Goal: Task Accomplishment & Management: Use online tool/utility

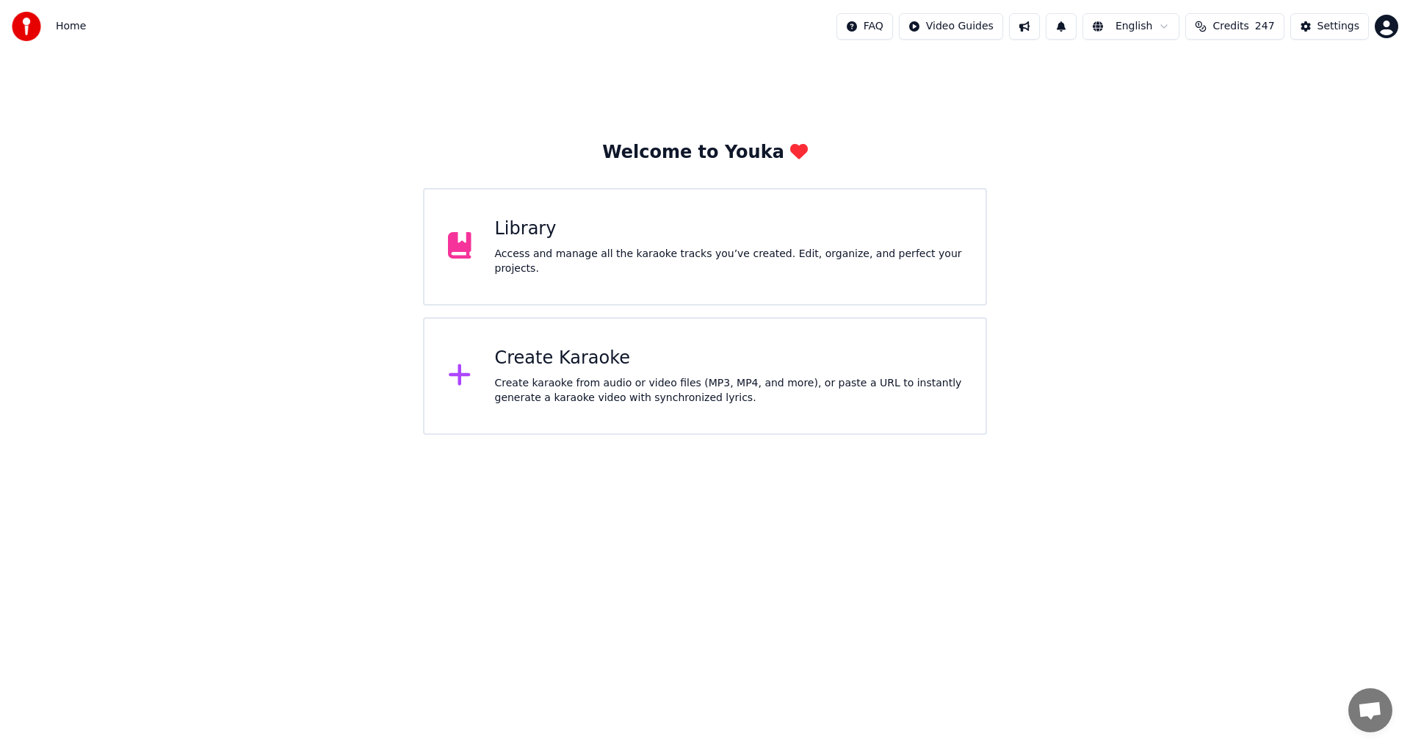
click at [599, 373] on div "Create Karaoke Create karaoke from audio or video files (MP3, MP4, and more), o…" at bounding box center [729, 376] width 468 height 59
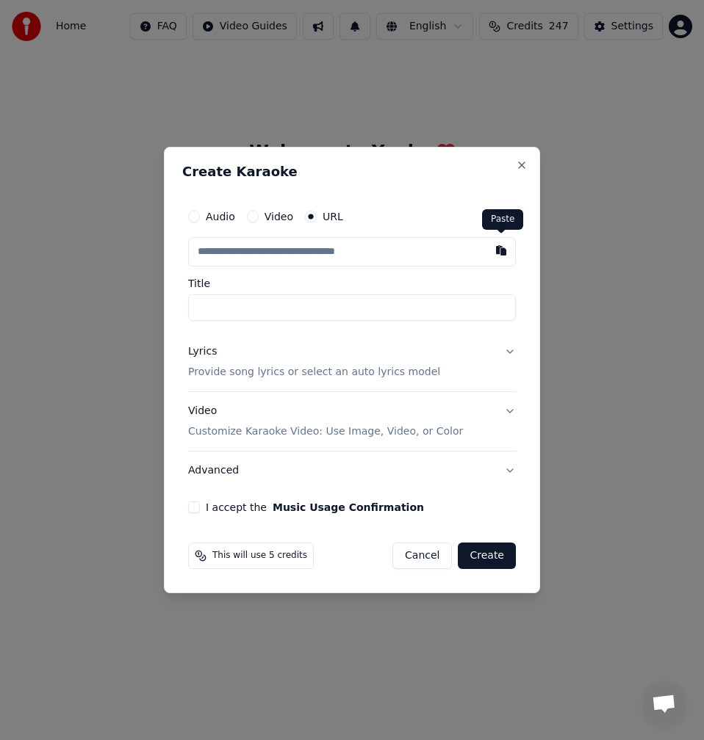
click at [491, 249] on button "button" at bounding box center [500, 250] width 29 height 26
type input "**********"
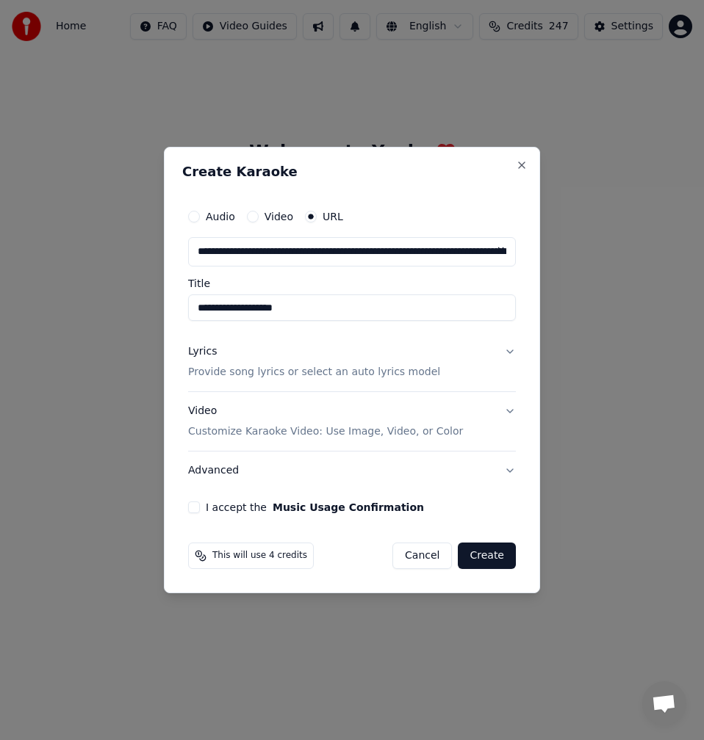
click at [195, 314] on input "**********" at bounding box center [352, 308] width 328 height 26
type input "**********"
click at [412, 365] on p "Provide song lyrics or select an auto lyrics model" at bounding box center [314, 372] width 252 height 15
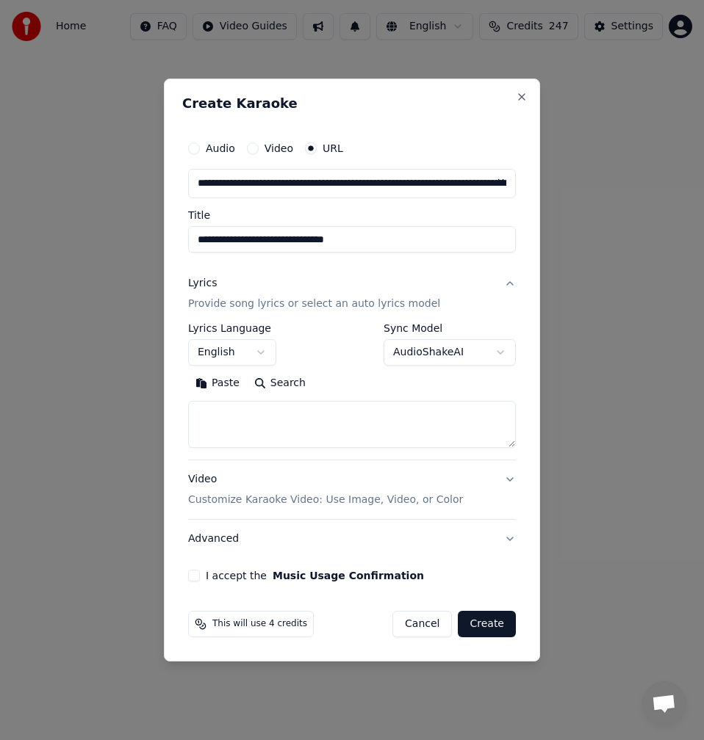
click at [290, 381] on button "Search" at bounding box center [280, 384] width 66 height 24
click at [305, 429] on textarea at bounding box center [352, 424] width 328 height 47
click at [344, 383] on button "Expand" at bounding box center [346, 384] width 69 height 24
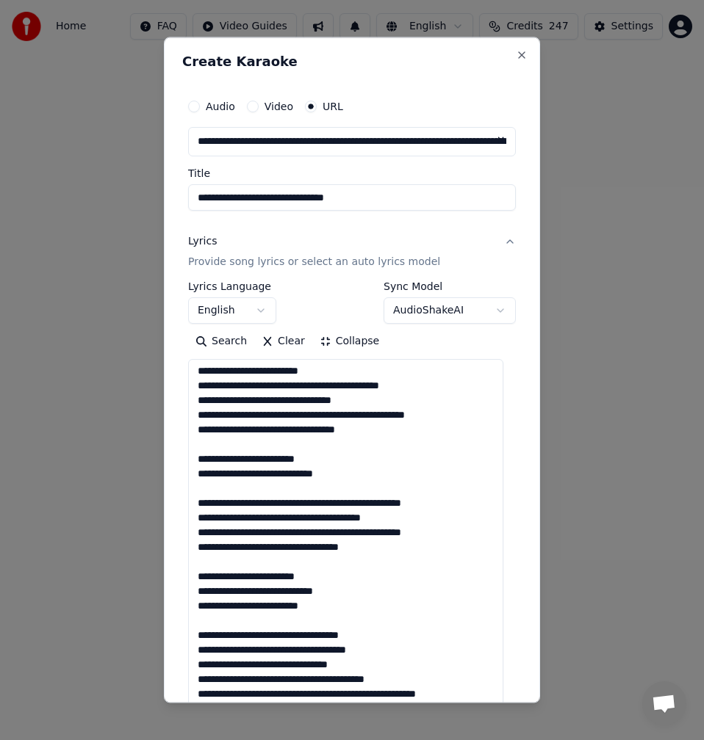
scroll to position [1, 0]
click at [250, 448] on textarea at bounding box center [345, 636] width 315 height 555
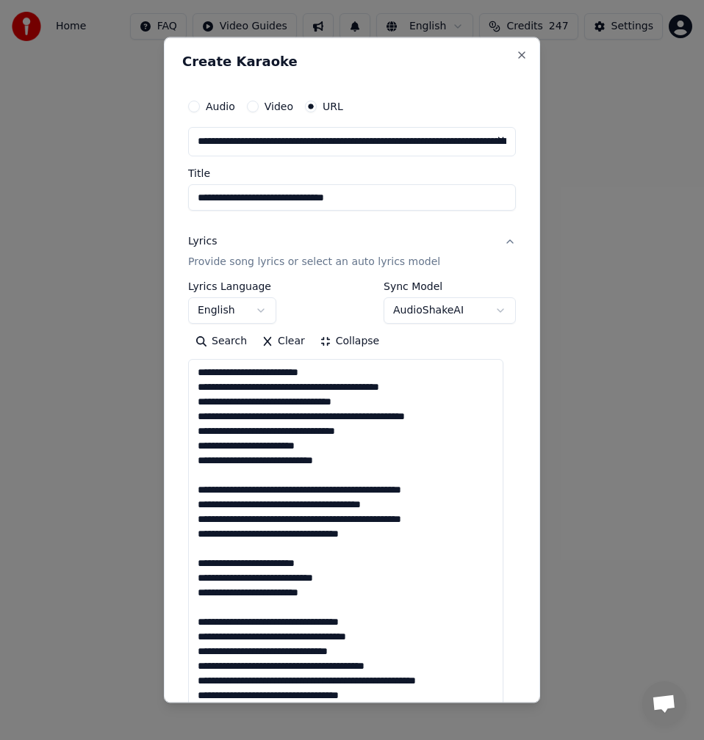
scroll to position [0, 0]
click at [228, 472] on textarea at bounding box center [345, 636] width 315 height 555
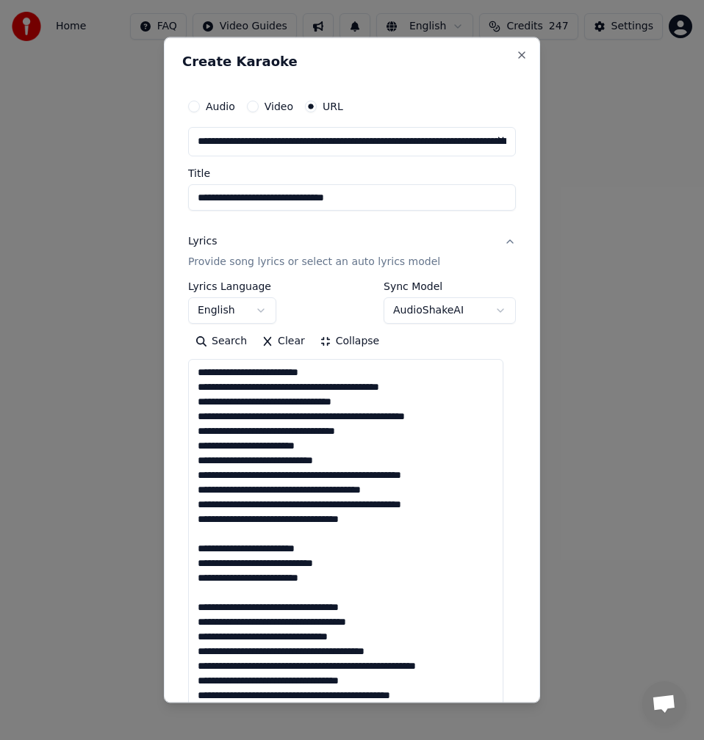
click at [228, 534] on textarea at bounding box center [345, 636] width 315 height 555
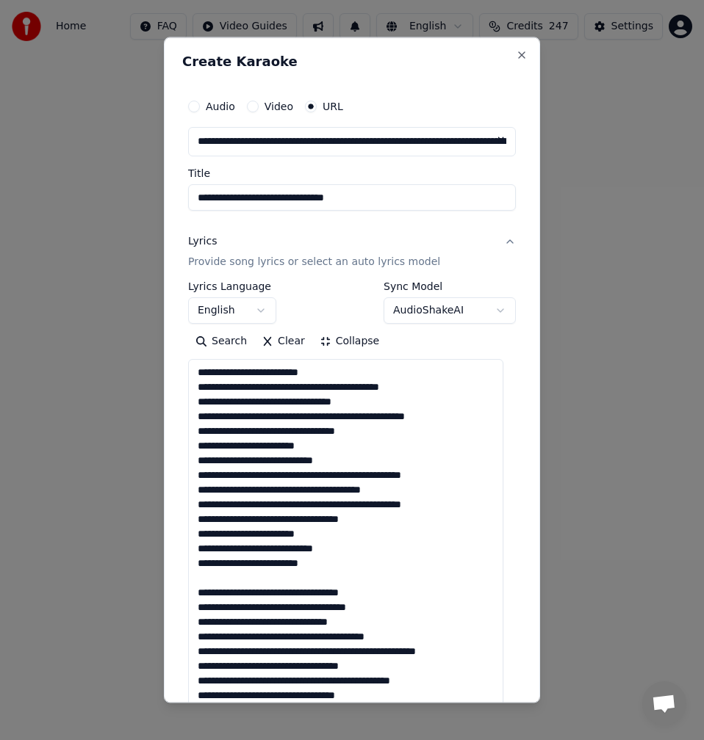
click at [220, 582] on textarea at bounding box center [345, 636] width 315 height 555
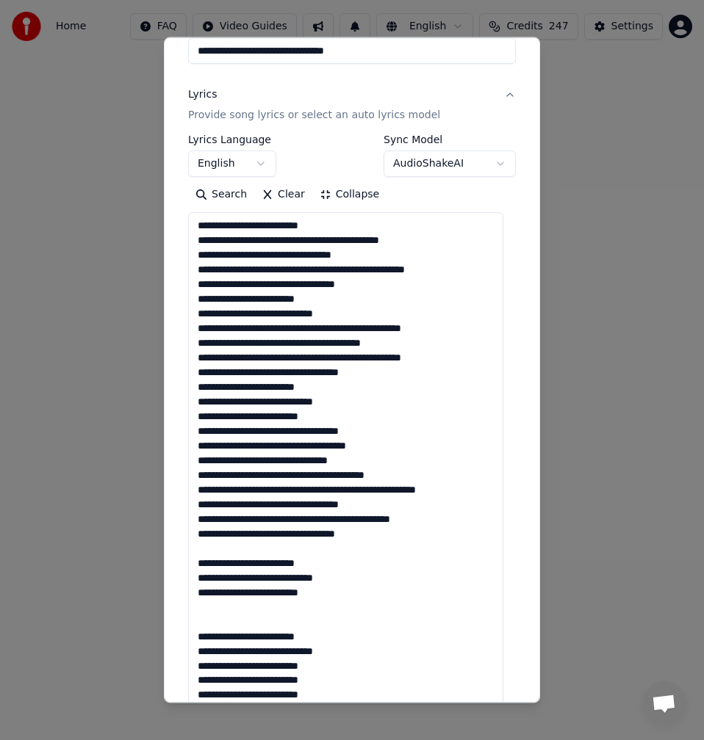
scroll to position [220, 0]
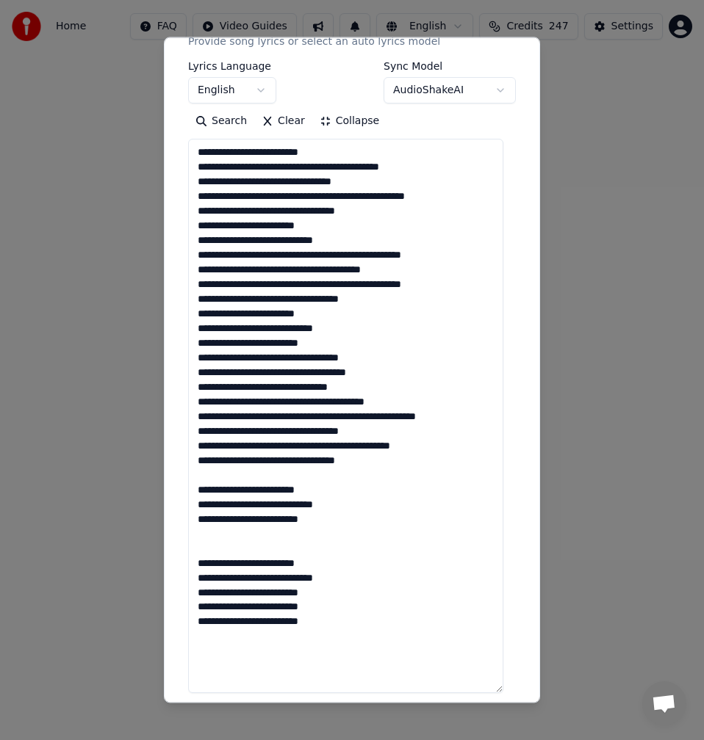
click at [237, 480] on textarea at bounding box center [345, 416] width 315 height 555
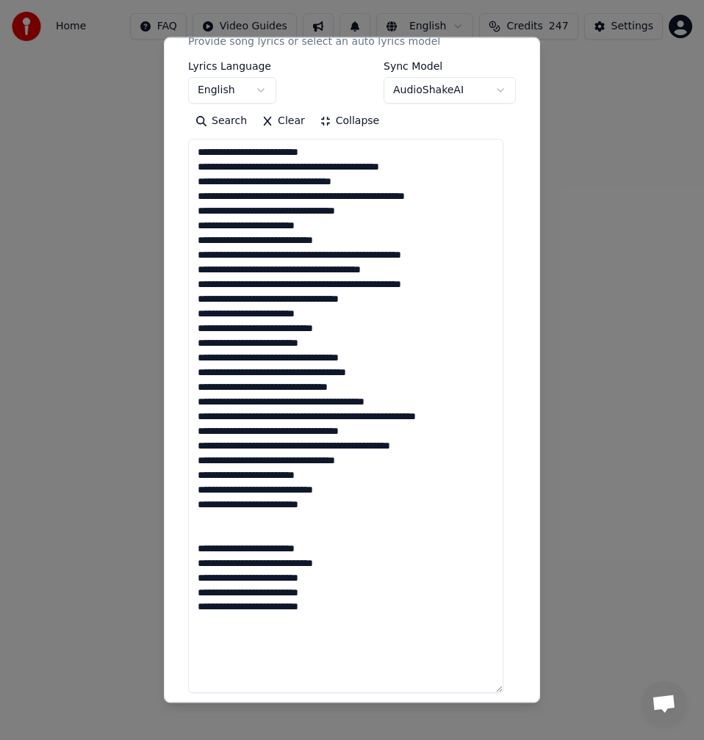
click at [215, 521] on textarea at bounding box center [345, 416] width 315 height 555
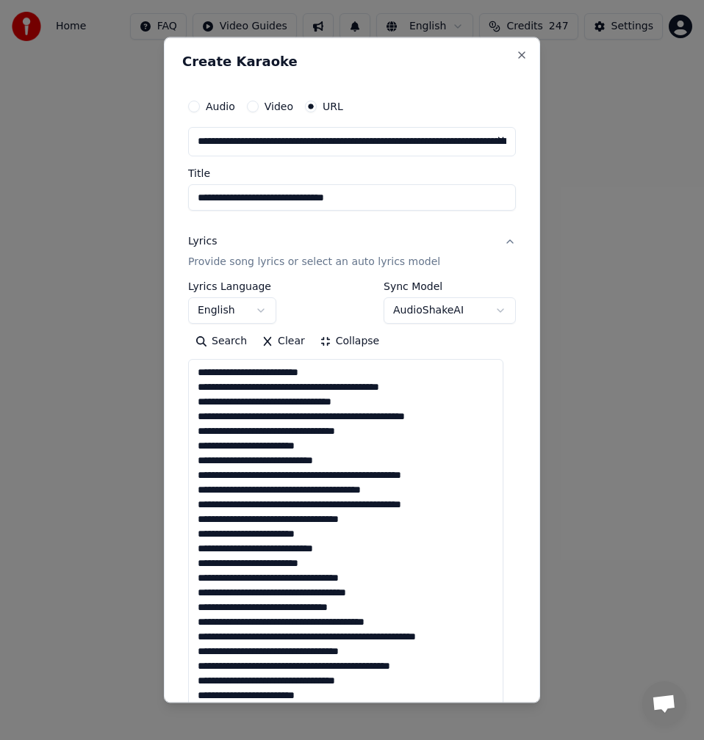
click at [308, 388] on textarea at bounding box center [345, 636] width 315 height 555
click at [303, 389] on textarea at bounding box center [345, 636] width 315 height 555
click at [307, 388] on textarea at bounding box center [345, 636] width 315 height 555
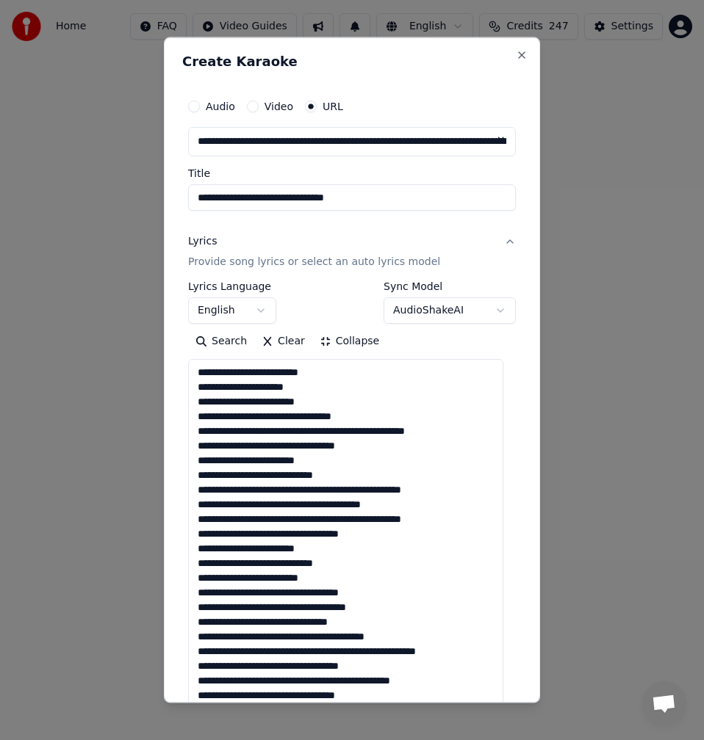
click at [270, 400] on textarea at bounding box center [345, 636] width 315 height 555
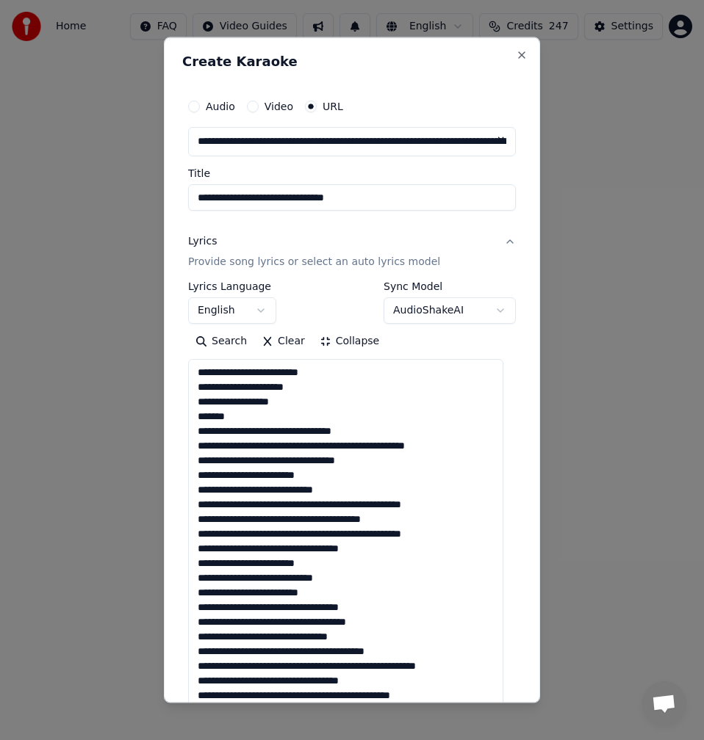
click at [195, 437] on textarea at bounding box center [345, 636] width 315 height 555
click at [203, 375] on textarea at bounding box center [345, 636] width 315 height 555
click at [195, 369] on textarea at bounding box center [345, 636] width 315 height 555
click at [308, 373] on textarea at bounding box center [345, 636] width 315 height 555
click at [224, 388] on textarea at bounding box center [345, 636] width 315 height 555
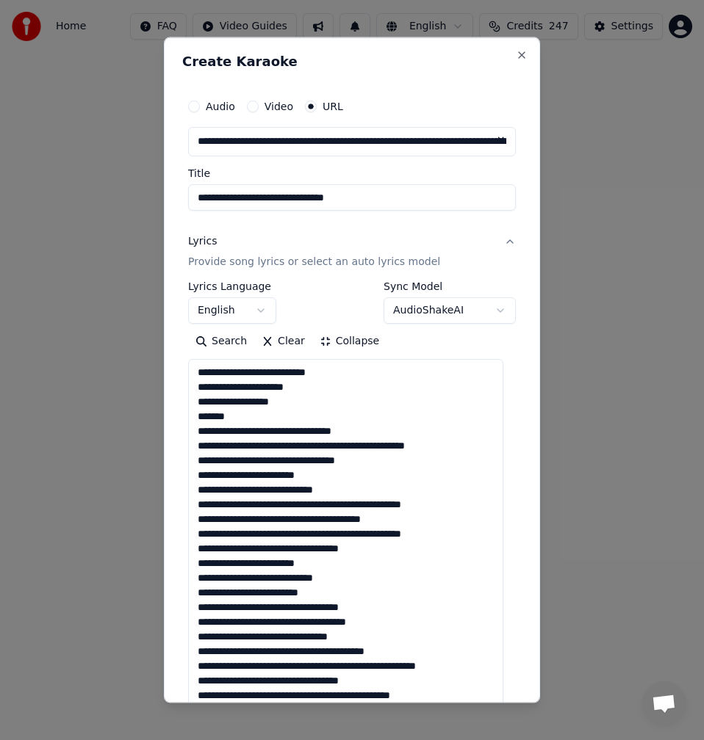
click at [227, 389] on textarea at bounding box center [345, 636] width 315 height 555
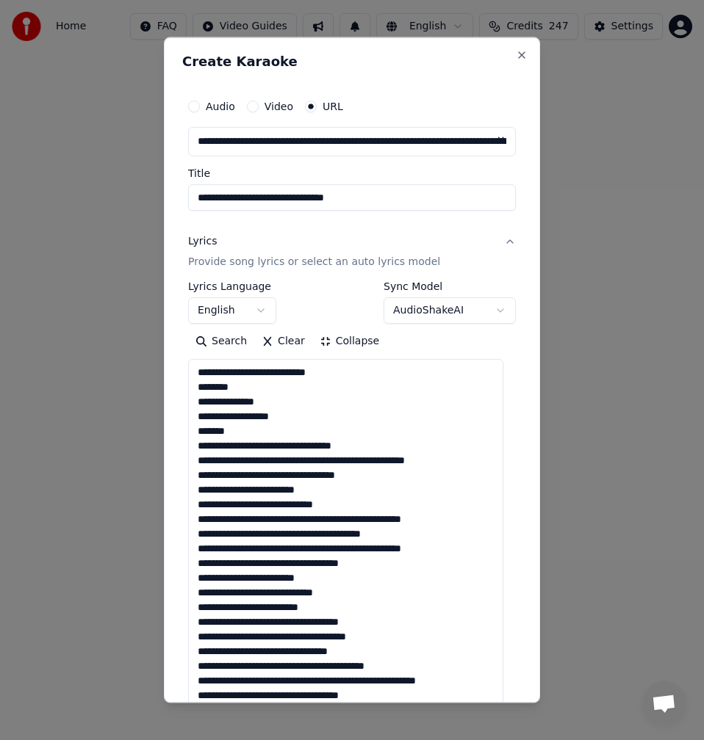
click at [229, 427] on textarea at bounding box center [345, 636] width 315 height 555
click at [229, 422] on textarea at bounding box center [345, 636] width 315 height 555
click at [227, 419] on textarea at bounding box center [345, 636] width 315 height 555
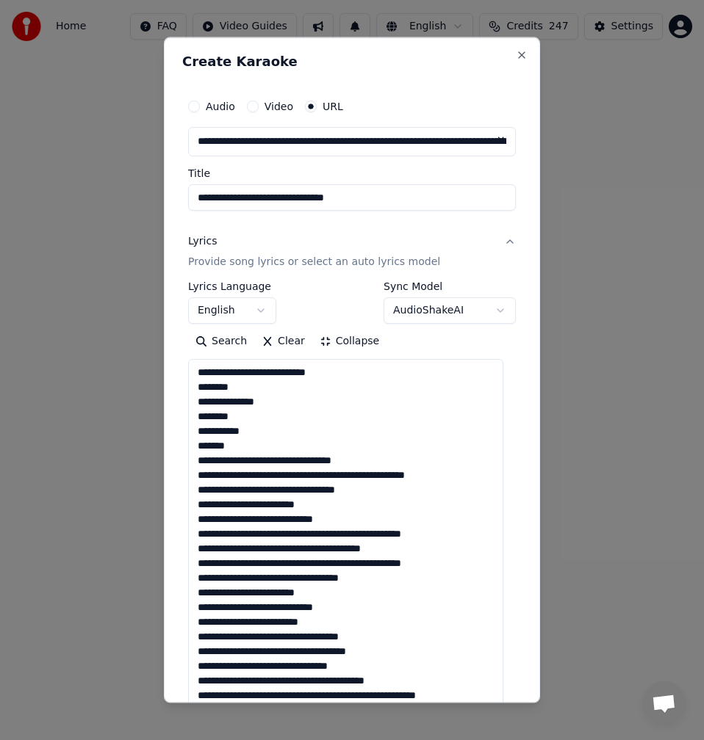
click at [314, 460] on textarea at bounding box center [345, 636] width 315 height 555
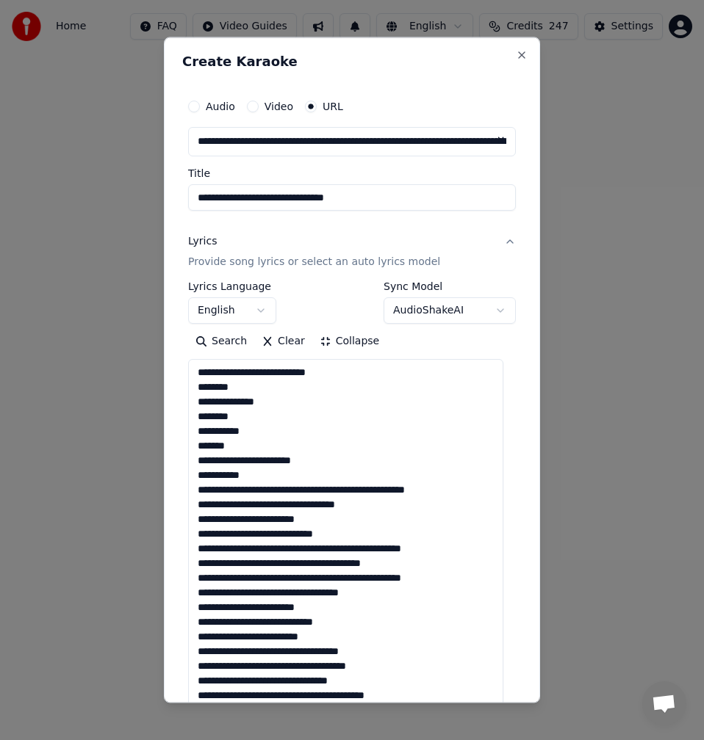
click at [226, 490] on textarea at bounding box center [345, 636] width 315 height 555
click at [303, 490] on textarea at bounding box center [345, 636] width 315 height 555
click at [304, 490] on textarea at bounding box center [345, 636] width 315 height 555
click at [300, 488] on textarea at bounding box center [345, 636] width 315 height 555
click at [303, 494] on textarea at bounding box center [345, 636] width 315 height 555
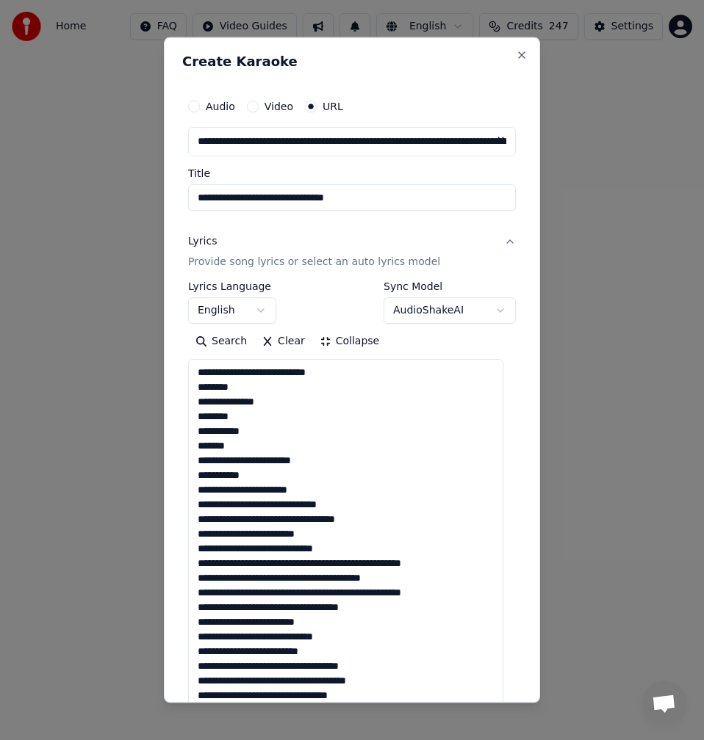
click at [310, 499] on textarea at bounding box center [345, 636] width 315 height 555
click at [308, 505] on textarea at bounding box center [345, 636] width 315 height 555
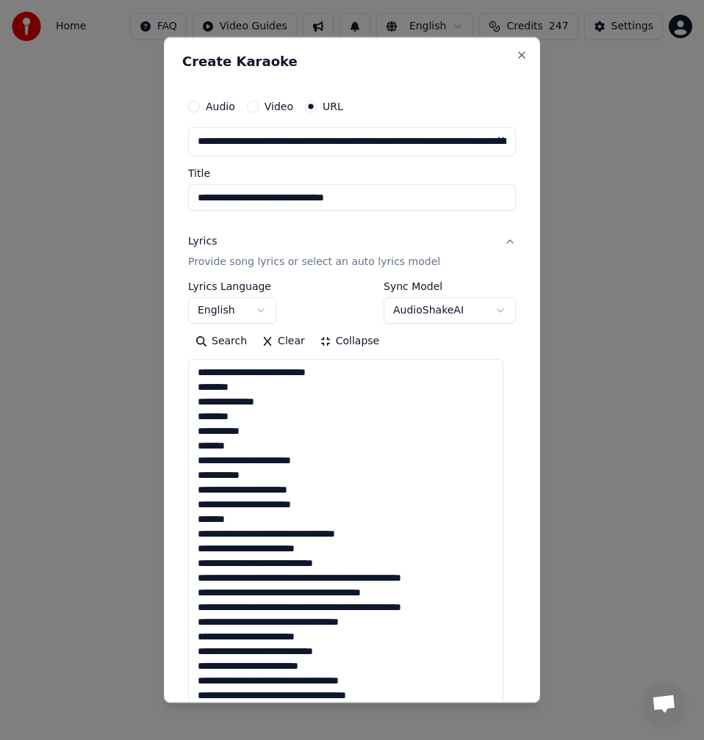
click at [319, 535] on textarea at bounding box center [345, 636] width 315 height 555
click at [322, 541] on textarea at bounding box center [345, 636] width 315 height 555
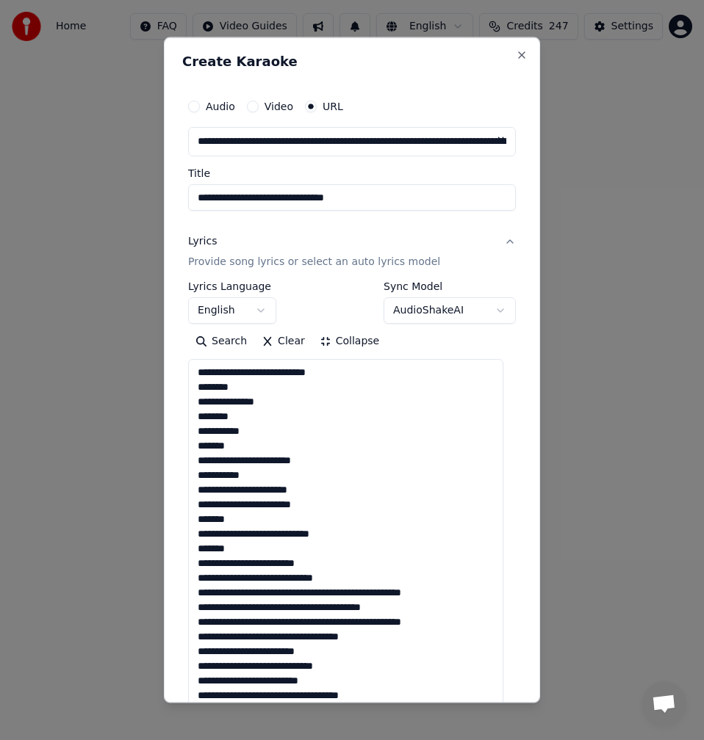
scroll to position [16, 0]
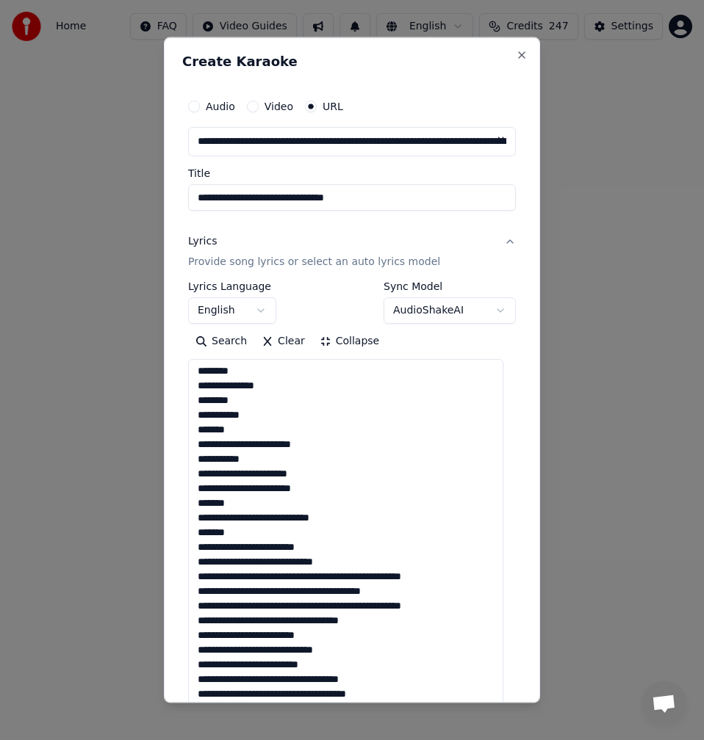
click at [306, 581] on textarea at bounding box center [345, 636] width 315 height 555
click at [284, 593] on textarea at bounding box center [345, 636] width 315 height 555
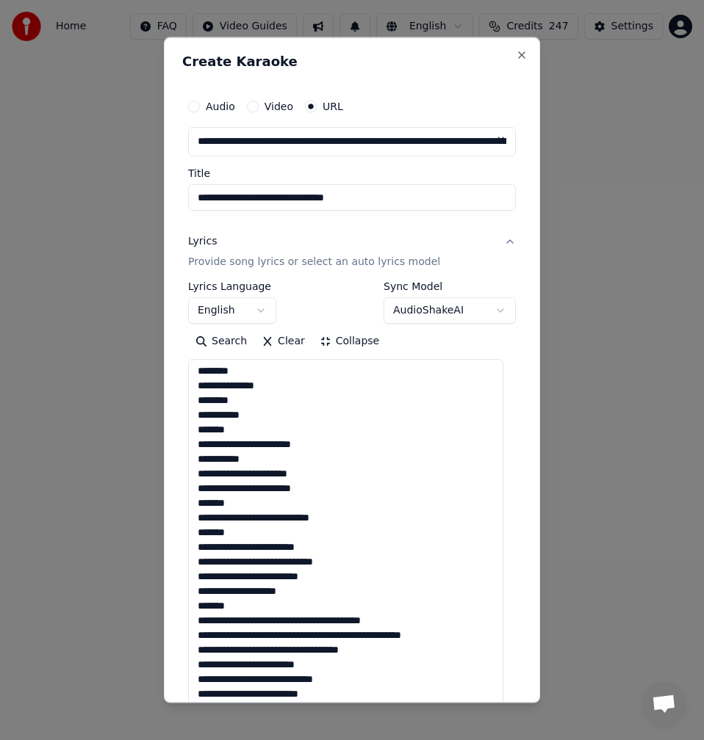
click at [348, 623] on textarea at bounding box center [345, 636] width 315 height 555
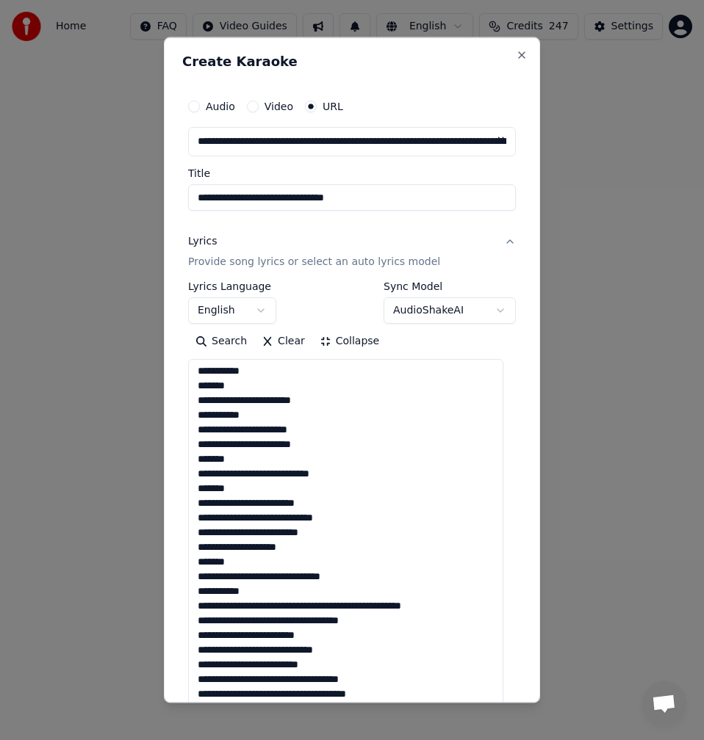
click at [295, 604] on textarea at bounding box center [345, 636] width 315 height 555
click at [295, 606] on textarea at bounding box center [345, 636] width 315 height 555
click at [296, 608] on textarea at bounding box center [345, 636] width 315 height 555
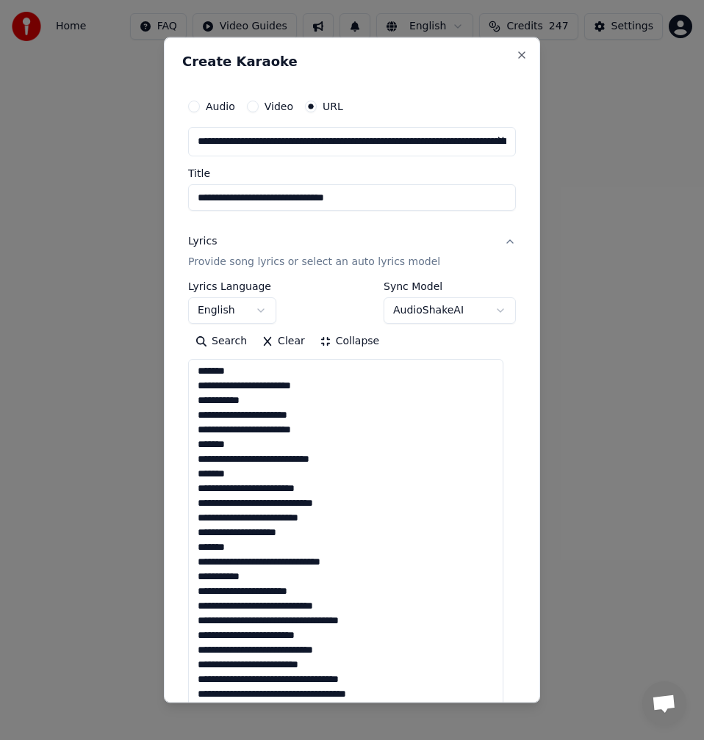
click at [304, 604] on textarea at bounding box center [345, 636] width 315 height 555
click at [300, 608] on textarea at bounding box center [345, 636] width 315 height 555
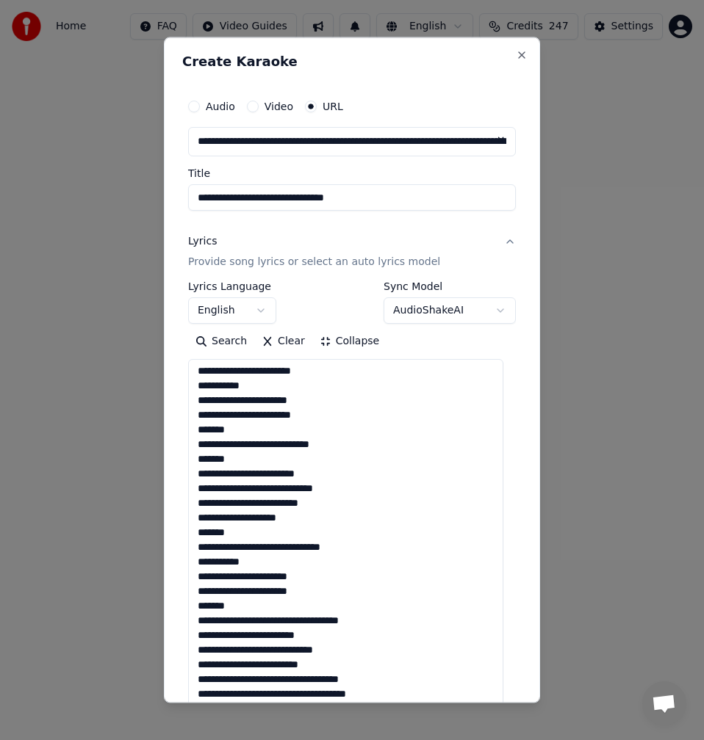
click at [336, 619] on textarea at bounding box center [345, 636] width 315 height 555
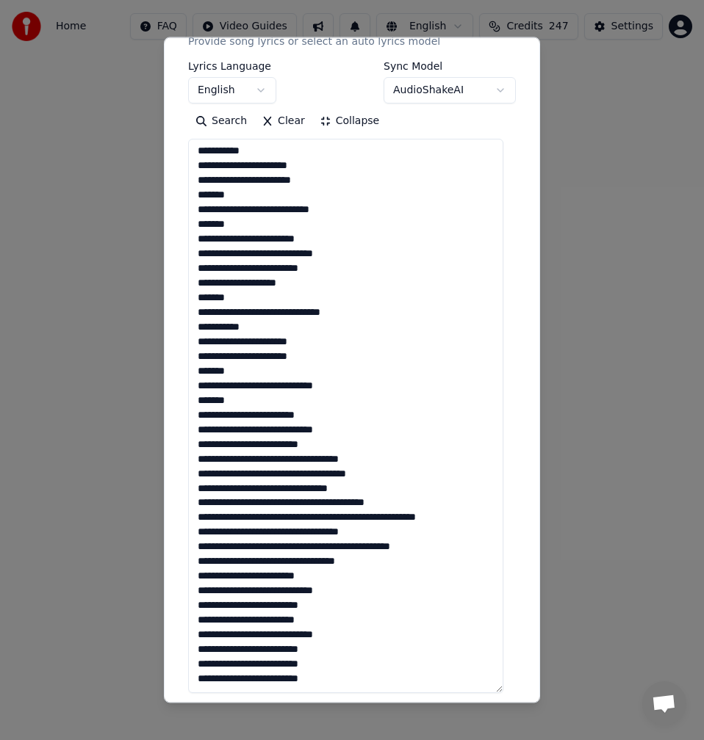
scroll to position [294, 0]
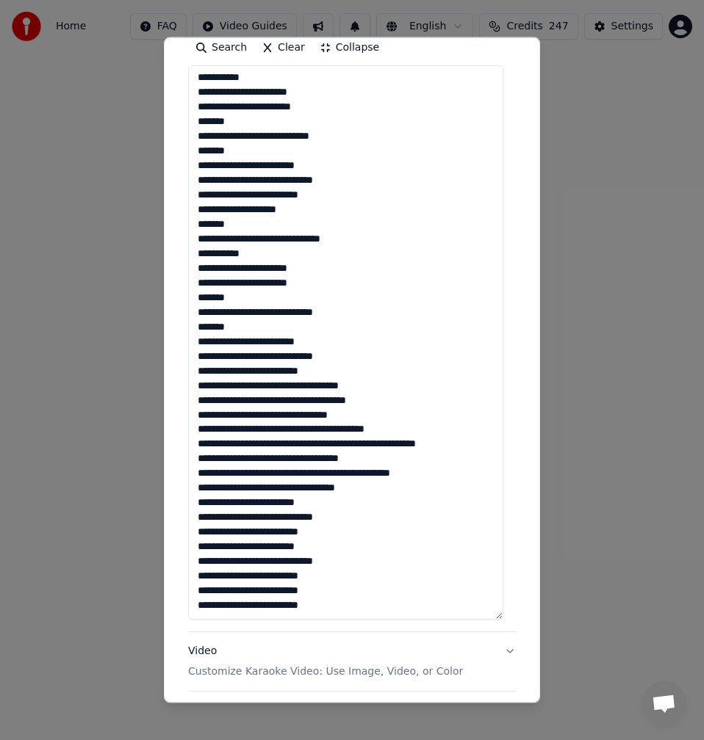
click at [304, 372] on textarea at bounding box center [345, 342] width 315 height 555
click at [201, 377] on textarea at bounding box center [345, 342] width 315 height 555
click at [199, 370] on textarea at bounding box center [345, 342] width 315 height 555
click at [306, 445] on textarea at bounding box center [345, 342] width 315 height 555
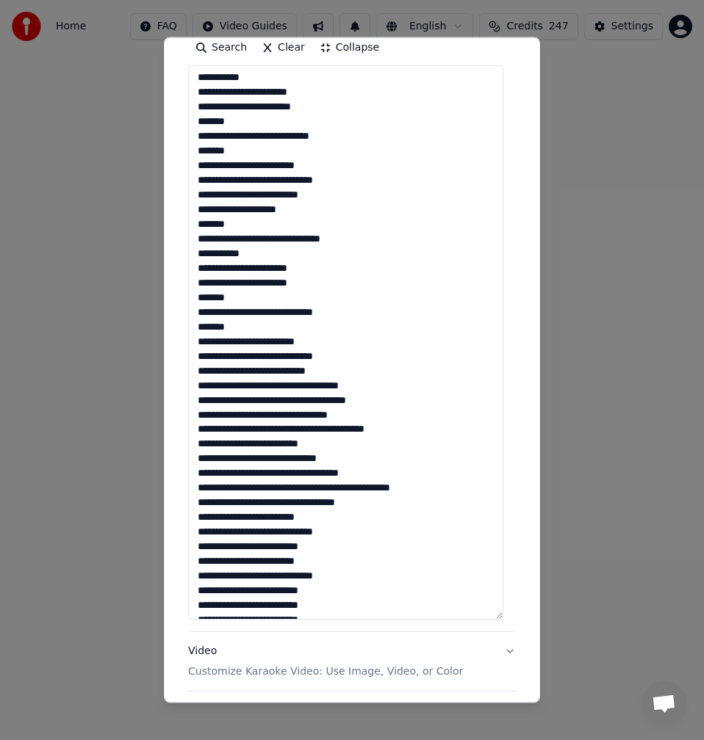
click at [300, 460] on textarea at bounding box center [345, 342] width 315 height 555
click at [323, 490] on textarea at bounding box center [345, 342] width 315 height 555
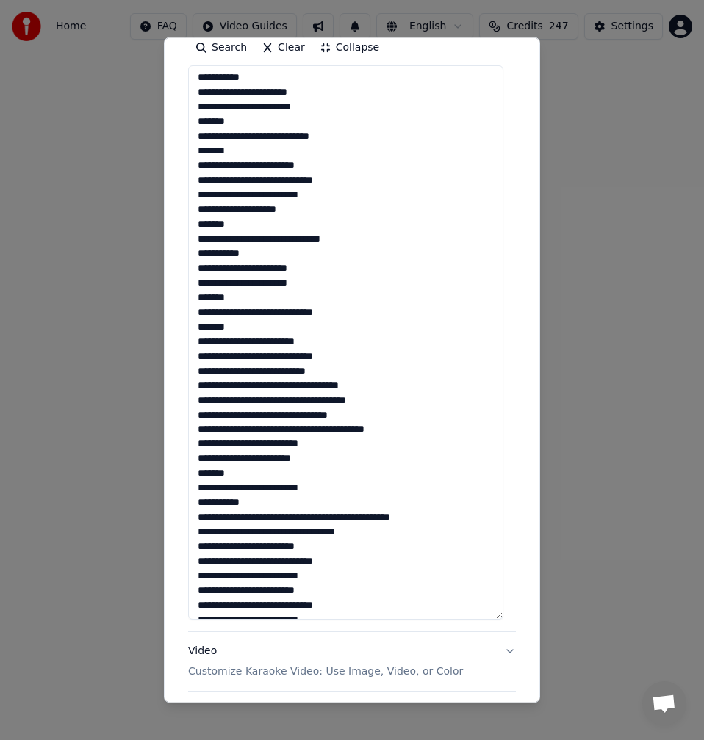
click at [284, 518] on textarea at bounding box center [345, 342] width 315 height 555
click at [288, 519] on textarea at bounding box center [345, 342] width 315 height 555
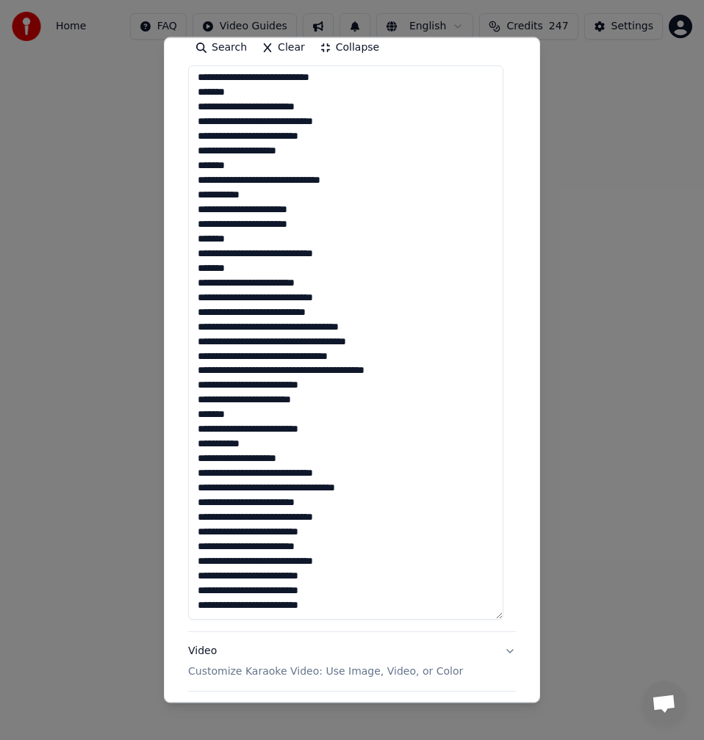
click at [290, 477] on textarea at bounding box center [345, 342] width 315 height 555
click at [291, 477] on textarea at bounding box center [345, 342] width 315 height 555
click at [296, 475] on textarea at bounding box center [345, 342] width 315 height 555
click at [292, 483] on textarea at bounding box center [345, 342] width 315 height 555
click at [292, 477] on textarea at bounding box center [345, 342] width 315 height 555
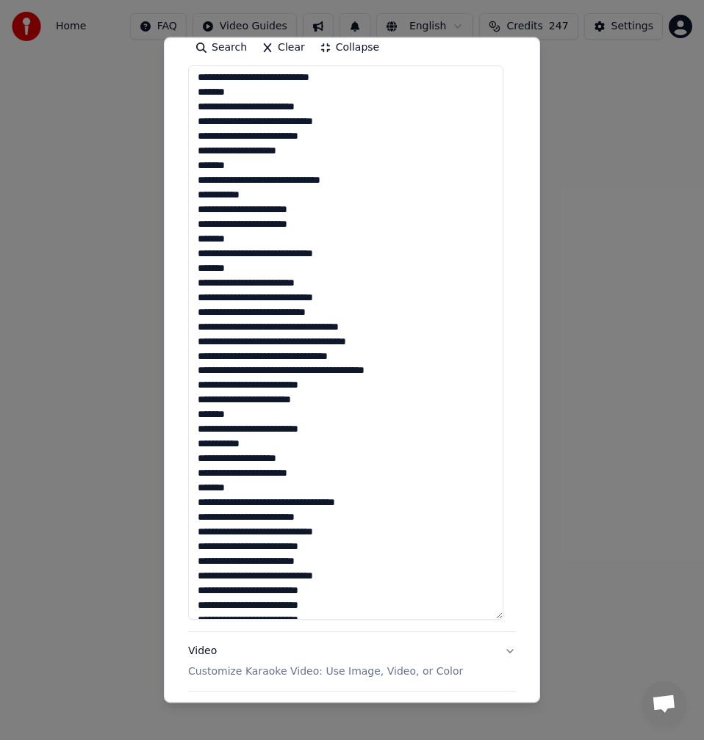
click at [322, 507] on textarea at bounding box center [345, 342] width 315 height 555
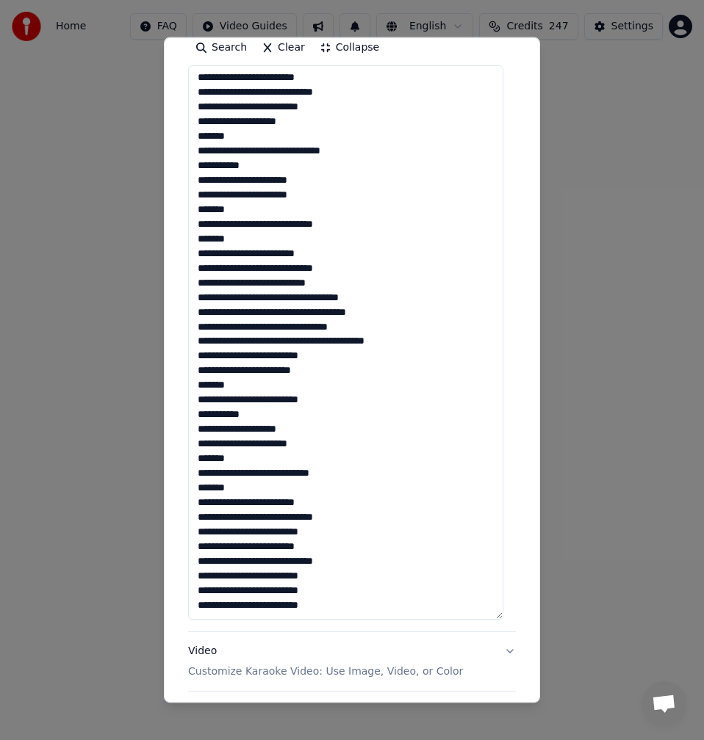
click at [303, 530] on textarea at bounding box center [345, 342] width 315 height 555
click at [198, 532] on textarea at bounding box center [345, 342] width 315 height 555
click at [340, 548] on textarea at bounding box center [345, 342] width 315 height 555
click at [346, 561] on textarea at bounding box center [345, 342] width 315 height 555
click at [303, 575] on textarea at bounding box center [345, 342] width 315 height 555
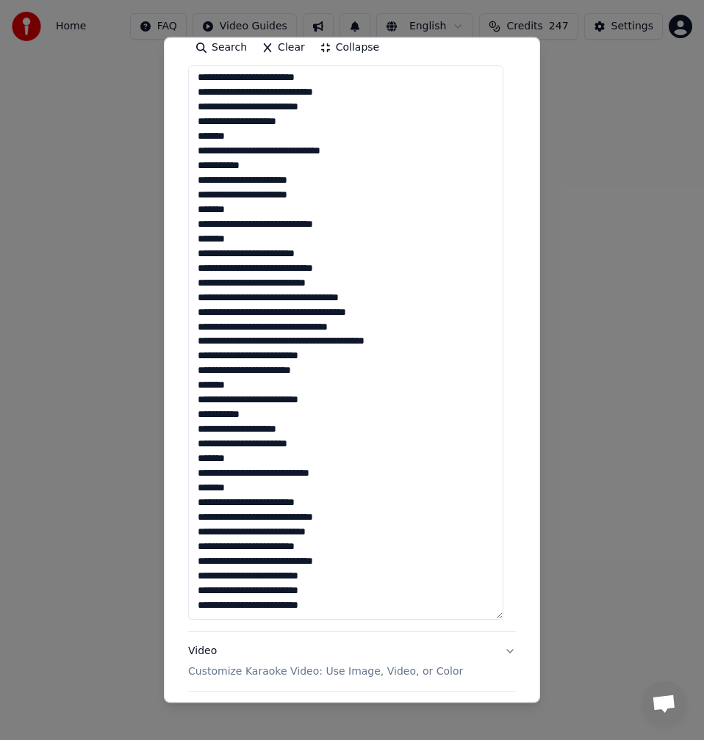
click at [220, 595] on textarea at bounding box center [345, 342] width 315 height 555
click at [247, 596] on textarea at bounding box center [345, 342] width 315 height 555
click at [274, 588] on textarea at bounding box center [345, 342] width 315 height 555
click at [303, 594] on textarea at bounding box center [345, 342] width 315 height 555
click at [228, 610] on textarea at bounding box center [345, 342] width 315 height 555
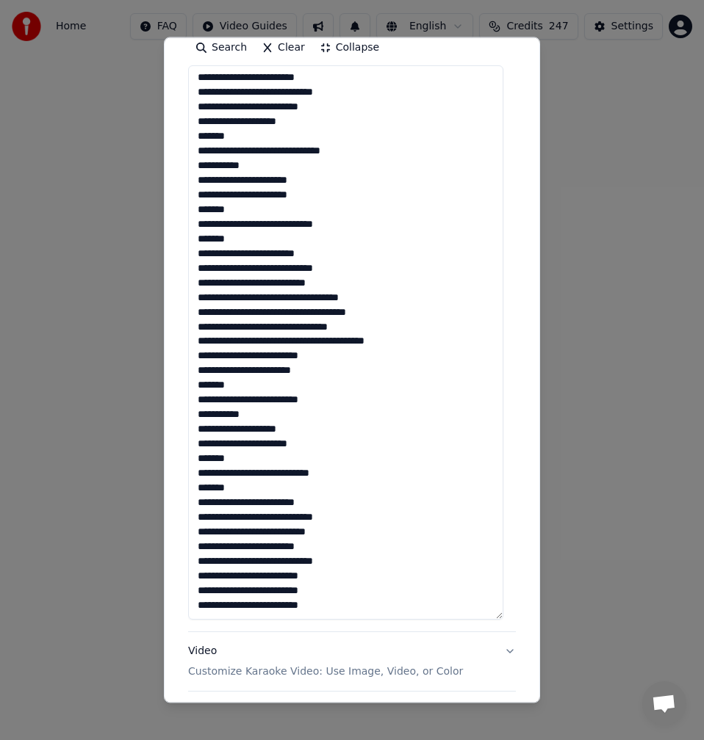
click at [222, 608] on textarea at bounding box center [345, 342] width 315 height 555
click at [253, 609] on textarea at bounding box center [345, 342] width 315 height 555
drag, startPoint x: 317, startPoint y: 608, endPoint x: 193, endPoint y: 602, distance: 123.5
click at [193, 602] on textarea at bounding box center [345, 342] width 315 height 555
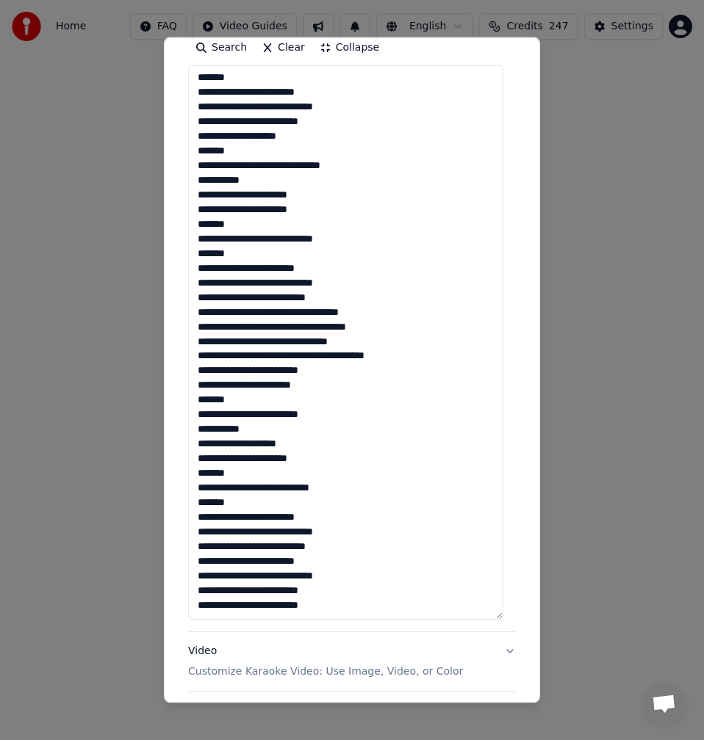
scroll to position [178, 0]
type textarea "**********"
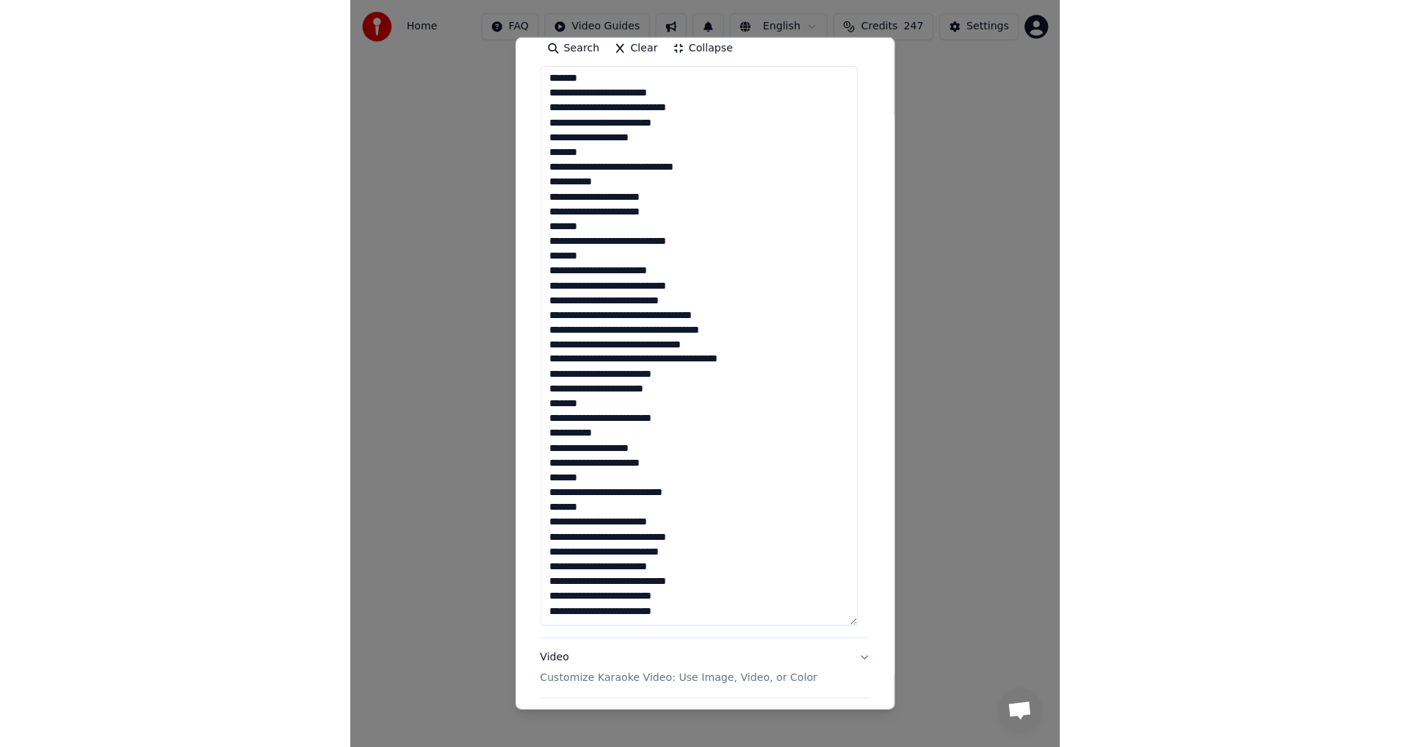
scroll to position [425, 0]
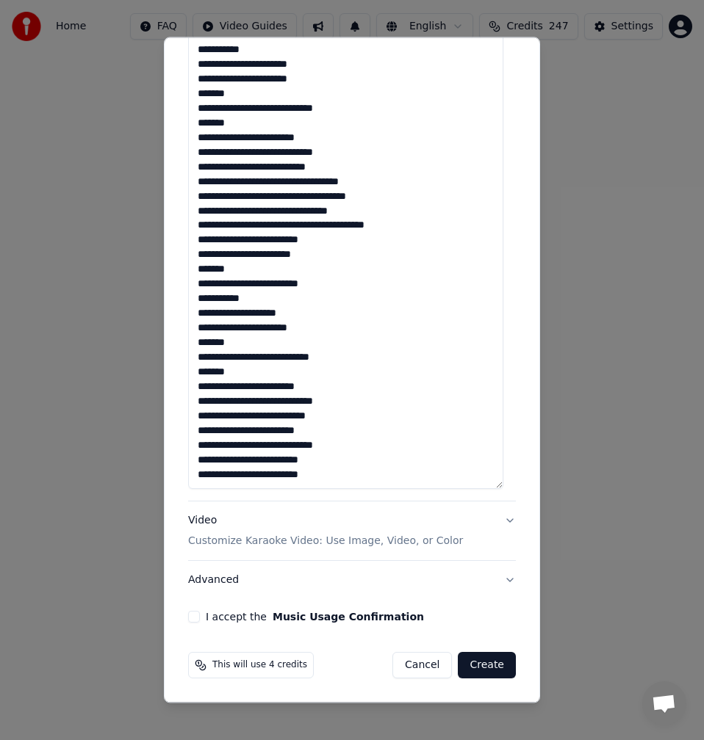
click at [189, 614] on button "I accept the Music Usage Confirmation" at bounding box center [194, 617] width 12 height 12
click at [471, 666] on button "Create" at bounding box center [487, 665] width 58 height 26
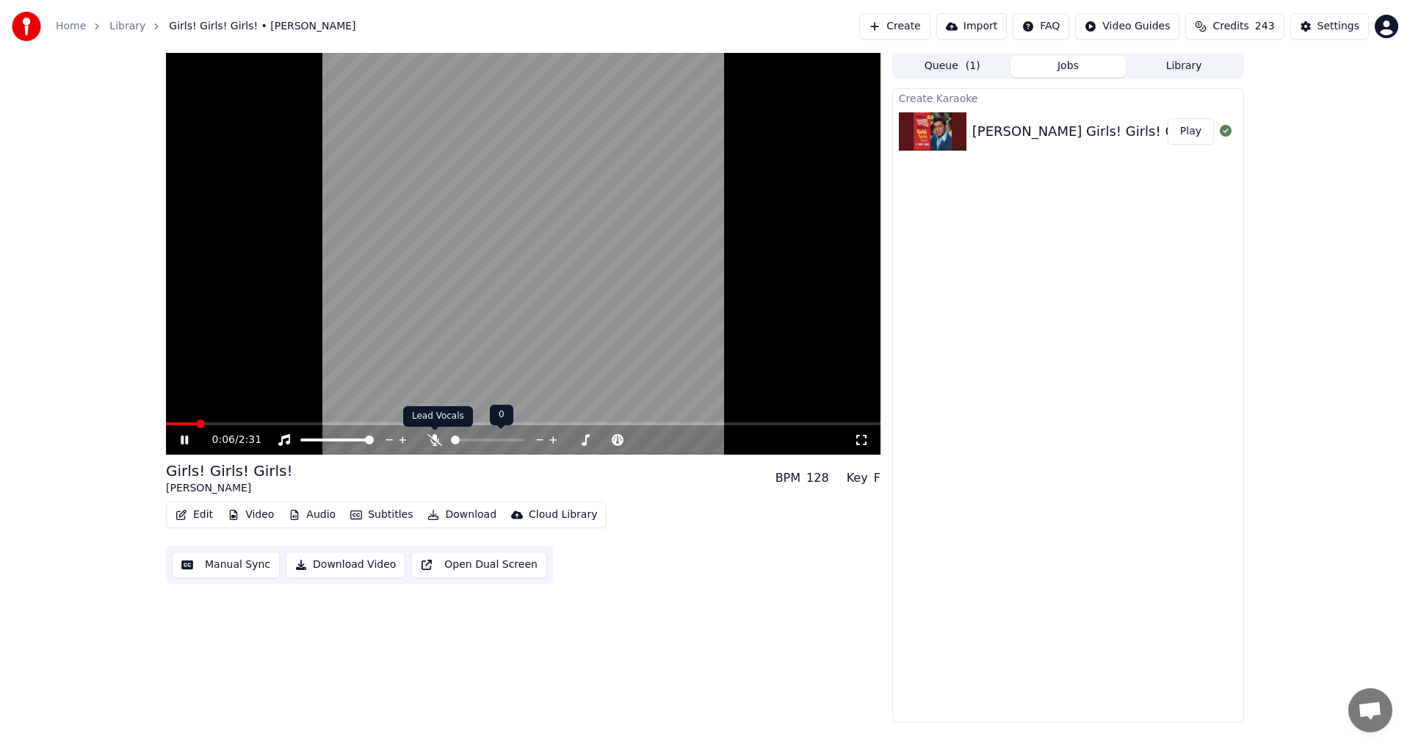
click at [439, 438] on icon at bounding box center [434, 440] width 15 height 12
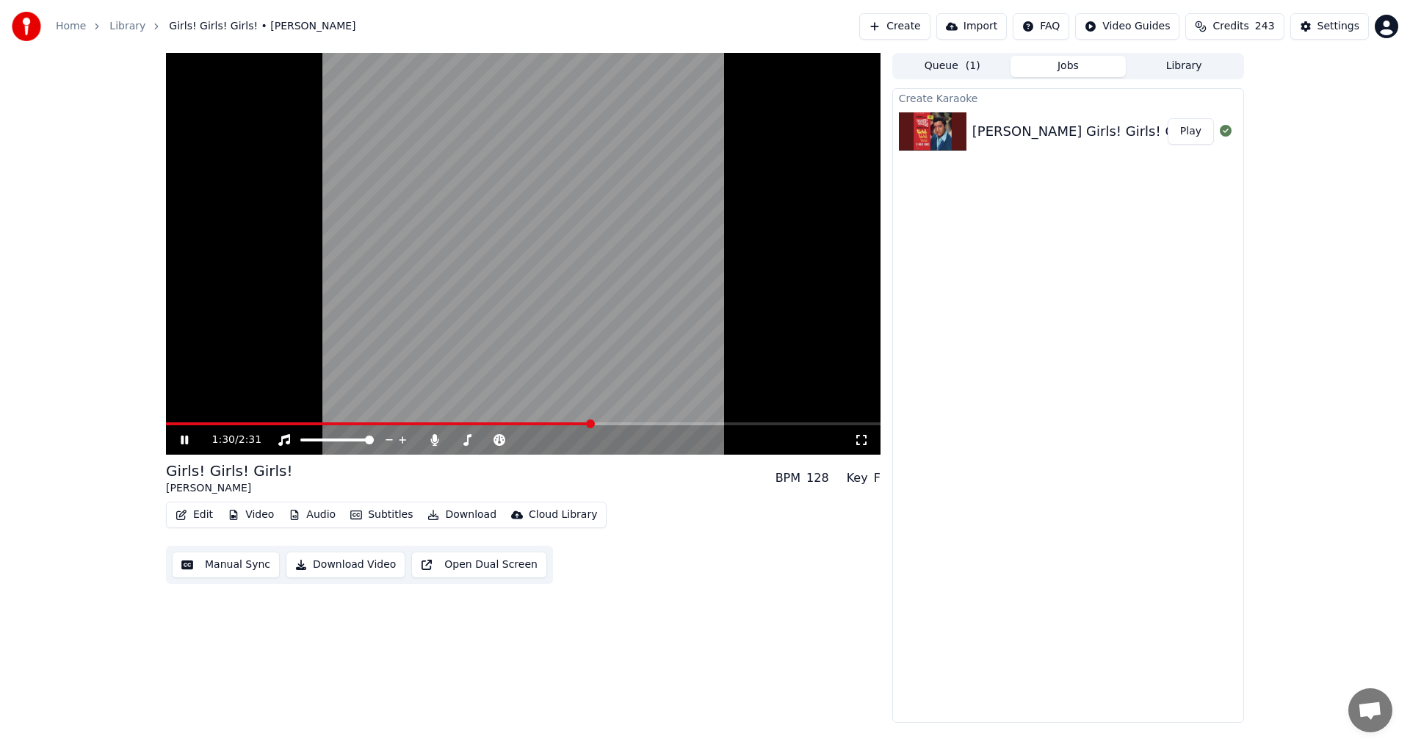
click at [627, 424] on span at bounding box center [523, 423] width 715 height 3
click at [660, 425] on span at bounding box center [523, 423] width 715 height 3
click at [688, 424] on span at bounding box center [523, 423] width 715 height 3
click at [710, 423] on span at bounding box center [523, 423] width 715 height 3
click at [726, 423] on span at bounding box center [523, 423] width 715 height 3
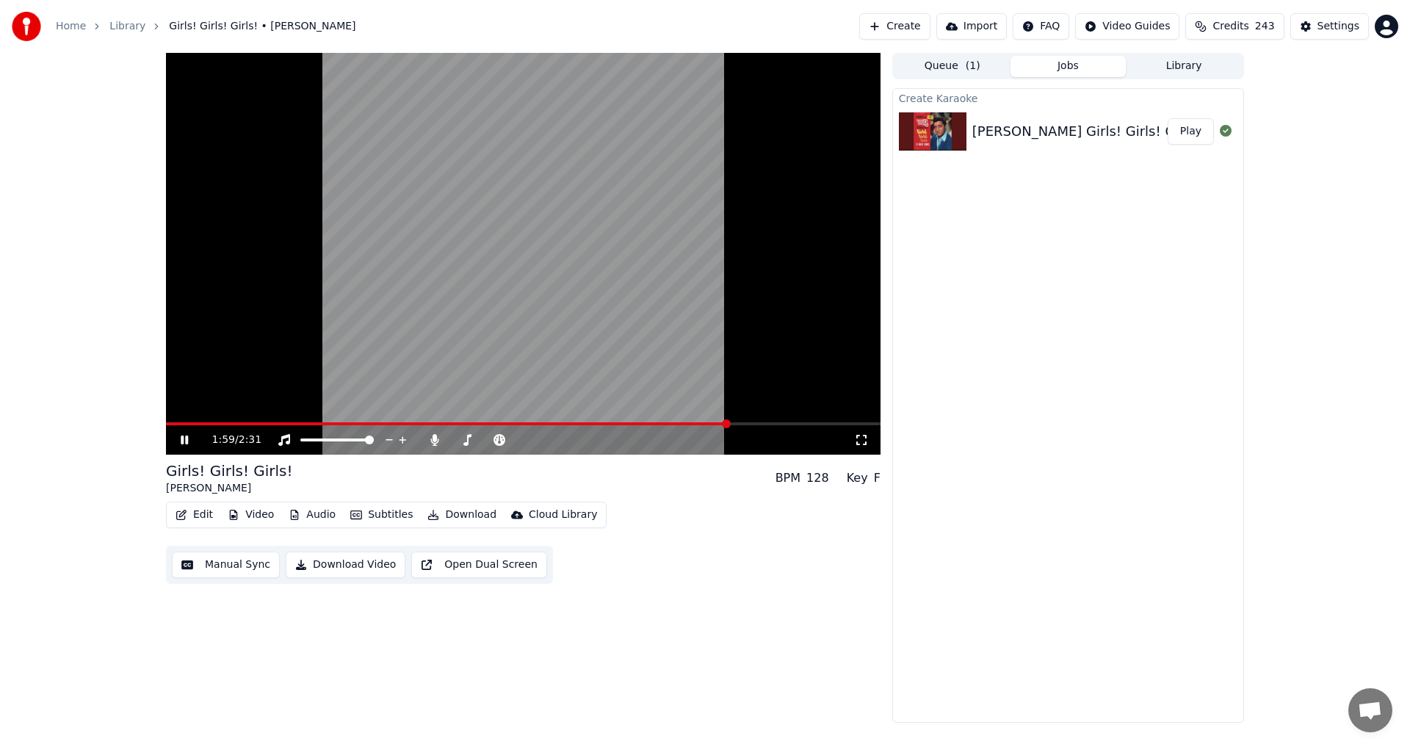
click at [737, 423] on span at bounding box center [523, 423] width 715 height 3
click at [779, 424] on span at bounding box center [523, 423] width 715 height 3
click at [792, 425] on span at bounding box center [523, 423] width 715 height 3
click at [183, 440] on icon at bounding box center [184, 440] width 7 height 9
click at [230, 566] on button "Manual Sync" at bounding box center [226, 565] width 108 height 26
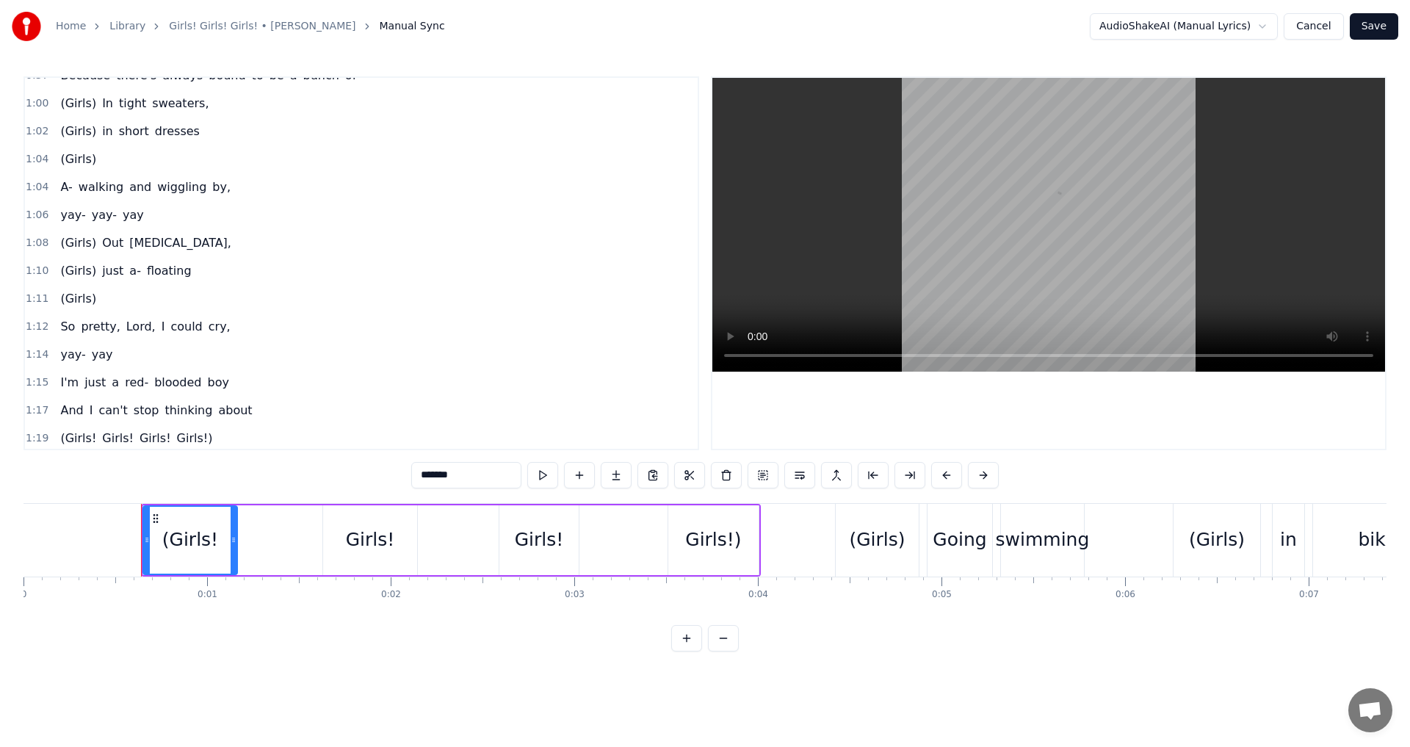
scroll to position [997, 0]
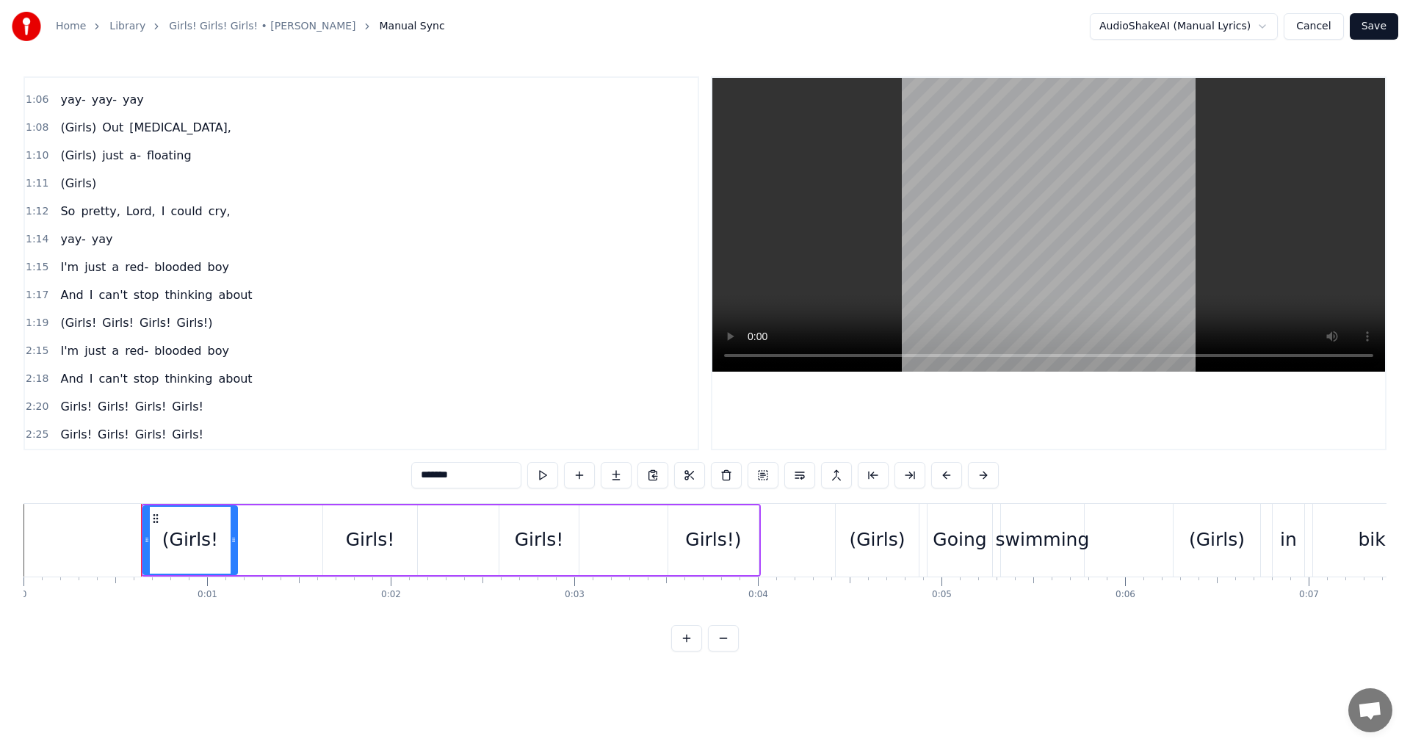
click at [65, 405] on span "Girls!" at bounding box center [76, 406] width 35 height 17
type input "******"
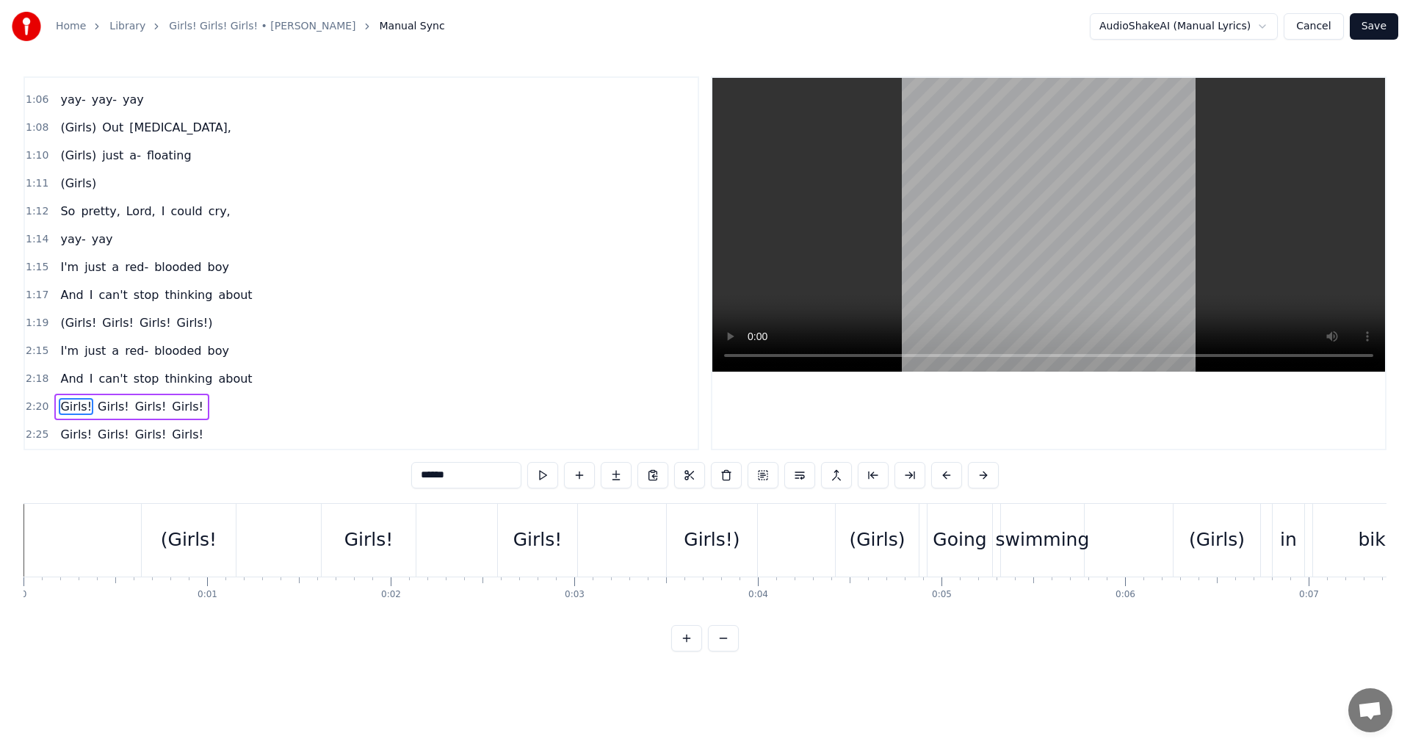
scroll to position [0, 25709]
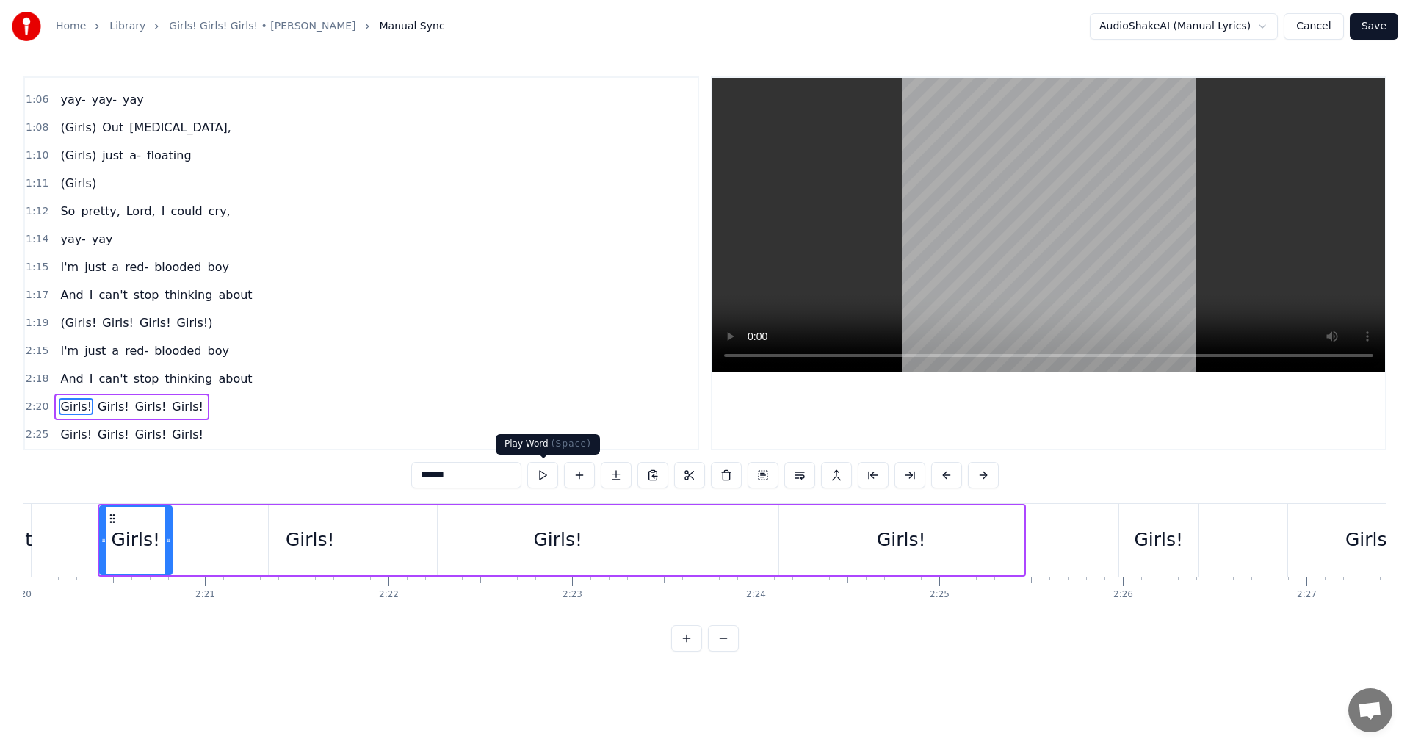
click at [552, 474] on button at bounding box center [542, 475] width 31 height 26
drag, startPoint x: 305, startPoint y: 543, endPoint x: 284, endPoint y: 542, distance: 20.6
click at [284, 542] on div "Girls!" at bounding box center [310, 540] width 83 height 70
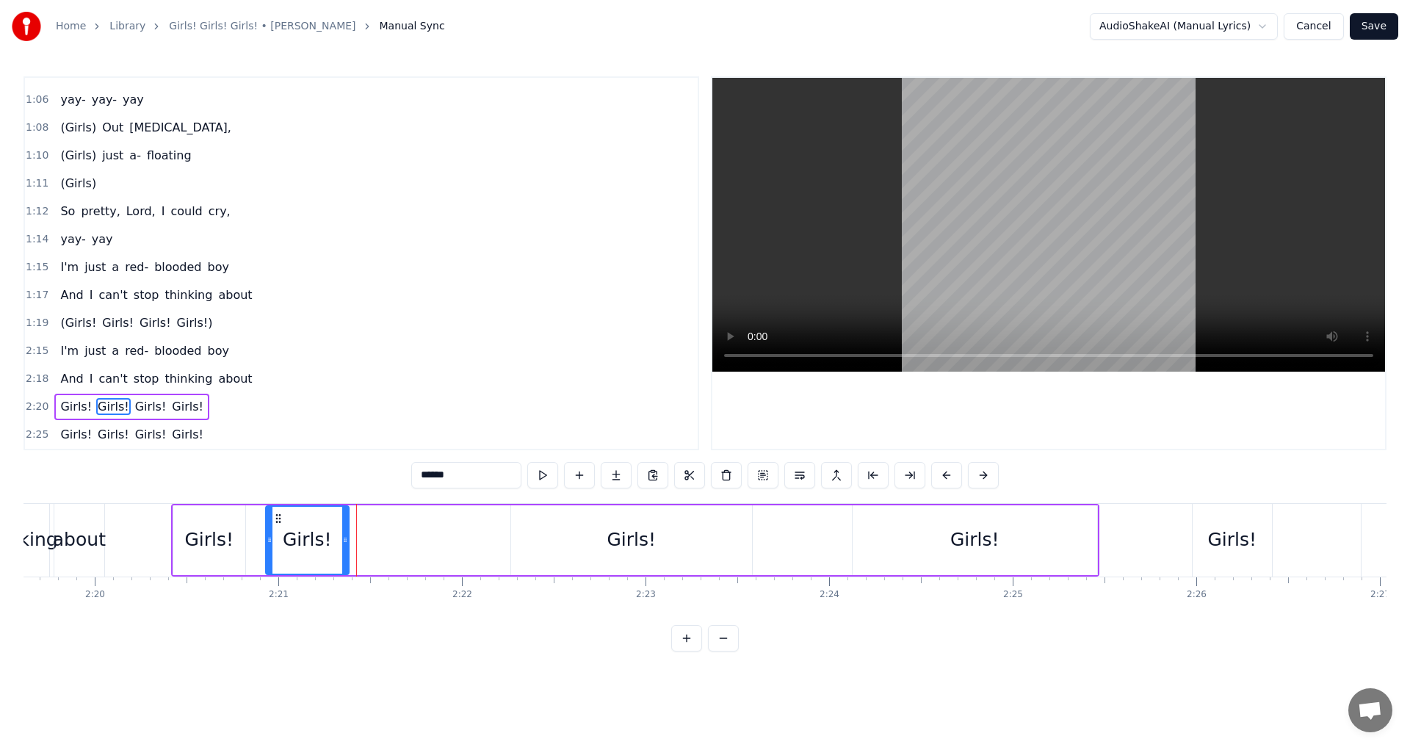
scroll to position [0, 25629]
drag, startPoint x: 281, startPoint y: 514, endPoint x: 305, endPoint y: 523, distance: 25.8
click at [305, 523] on icon at bounding box center [306, 519] width 12 height 12
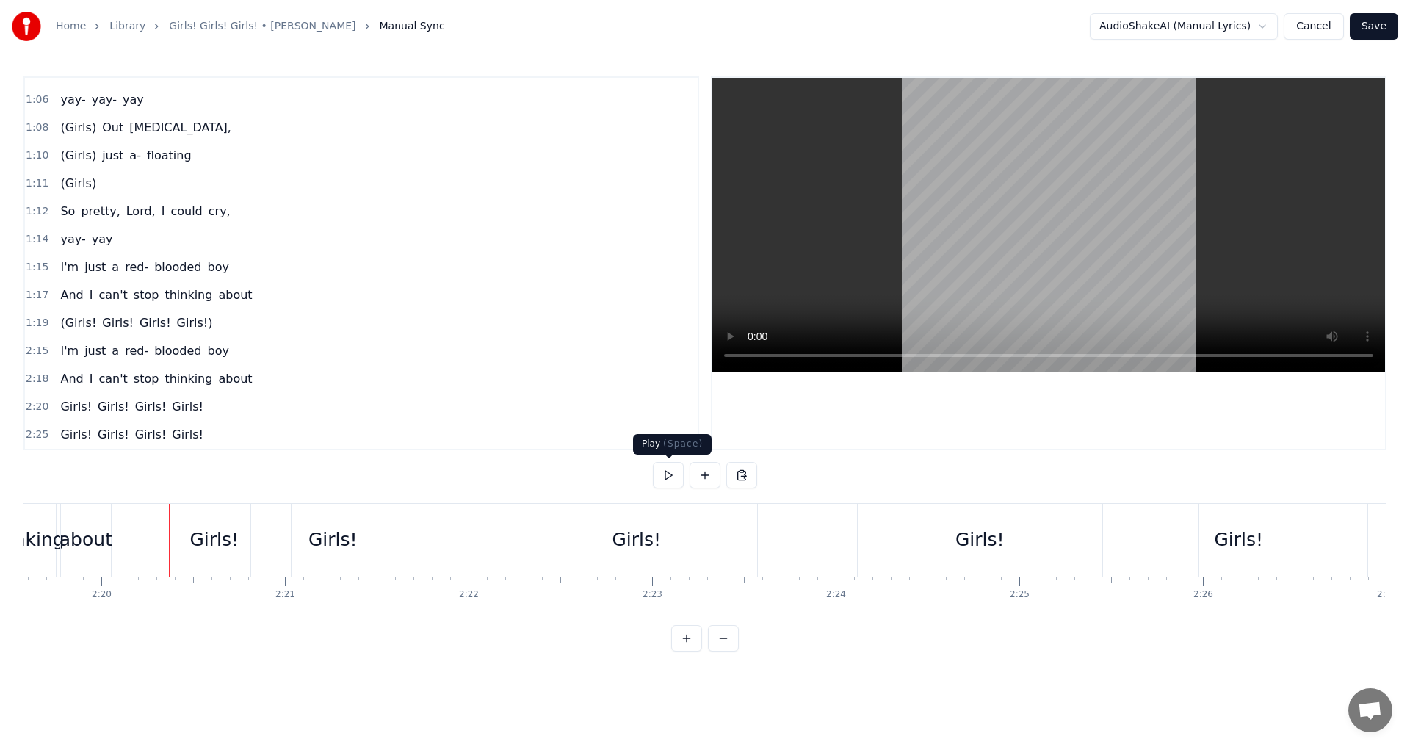
click at [669, 477] on button at bounding box center [668, 475] width 31 height 26
click at [274, 542] on div "Girls! Girls! Girls! Girls!" at bounding box center [642, 540] width 928 height 73
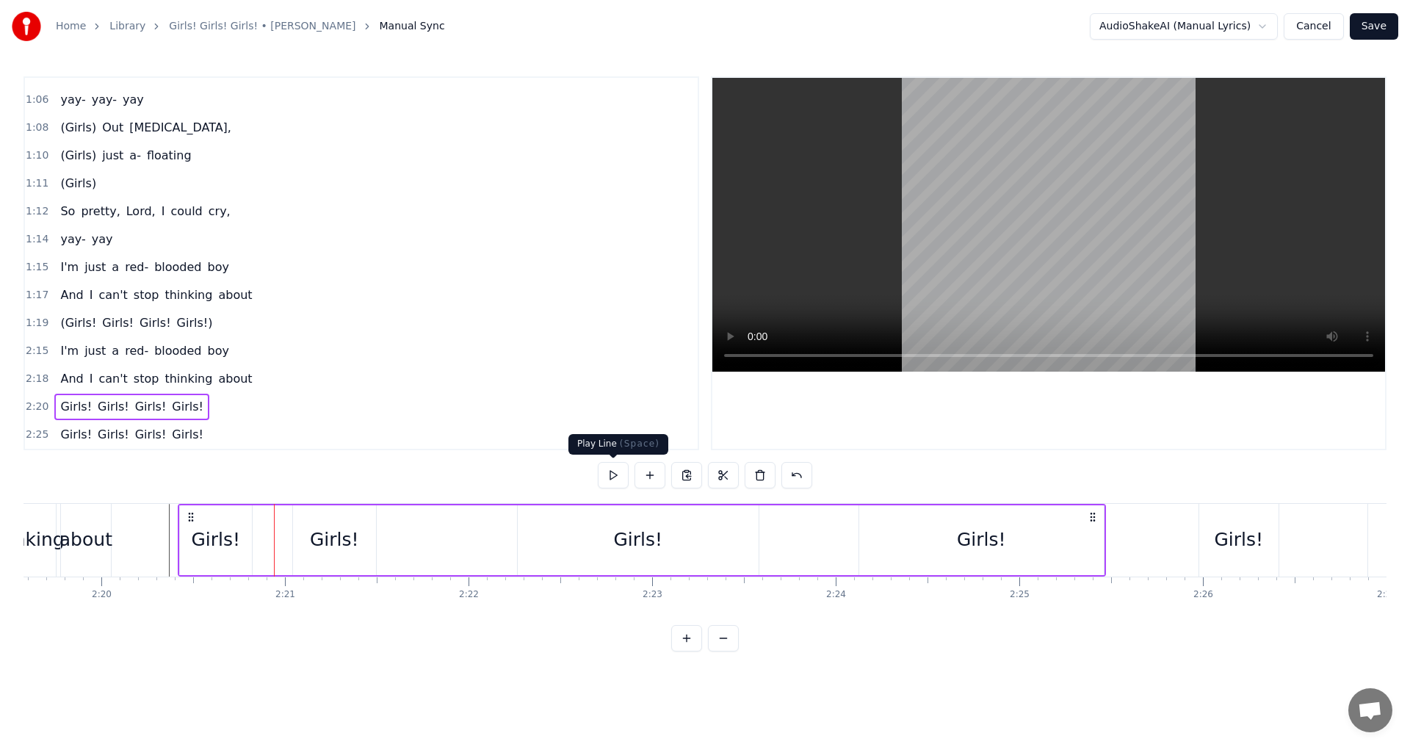
click at [627, 473] on button at bounding box center [613, 475] width 31 height 26
click at [624, 473] on button at bounding box center [613, 475] width 31 height 26
click at [372, 537] on div "Girls!" at bounding box center [334, 540] width 83 height 70
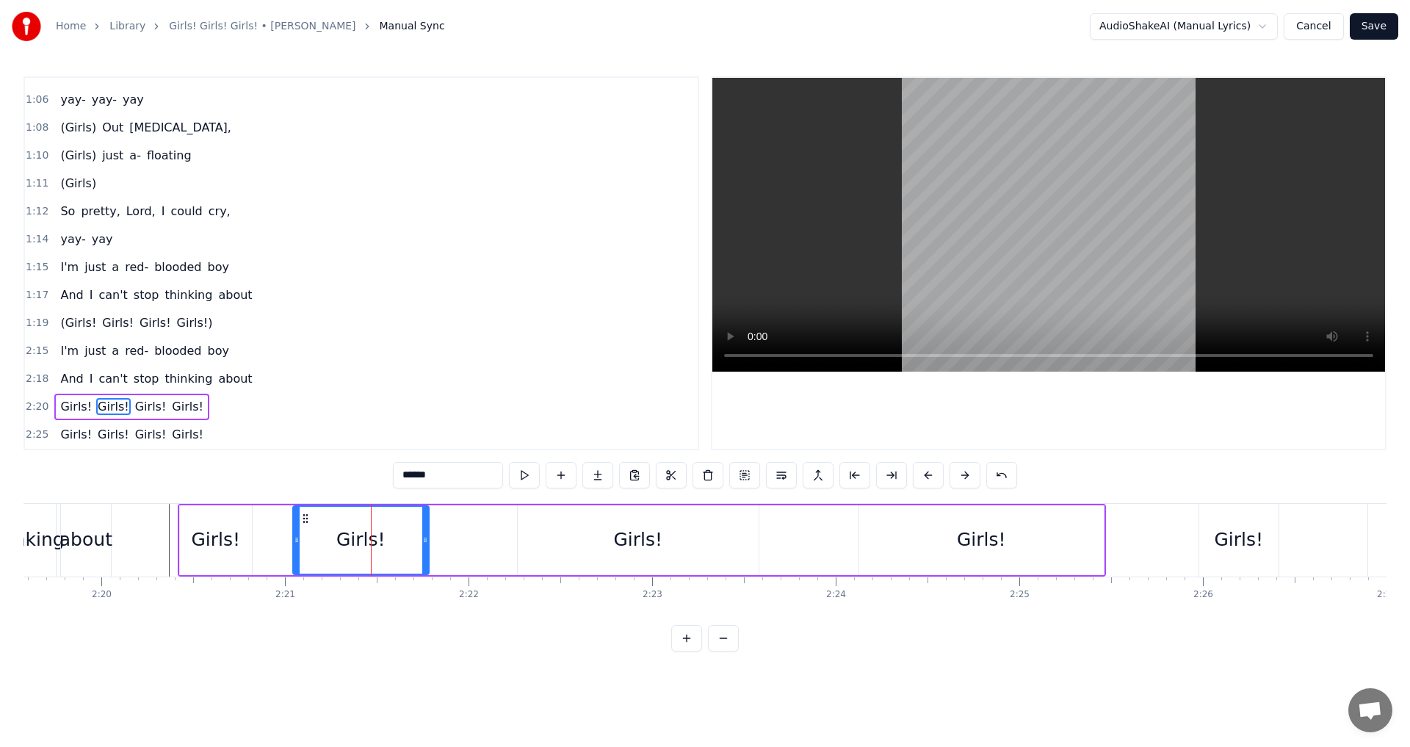
drag, startPoint x: 372, startPoint y: 537, endPoint x: 425, endPoint y: 538, distance: 52.9
click at [425, 538] on icon at bounding box center [425, 540] width 6 height 12
click at [630, 536] on div "Girls!" at bounding box center [637, 540] width 49 height 28
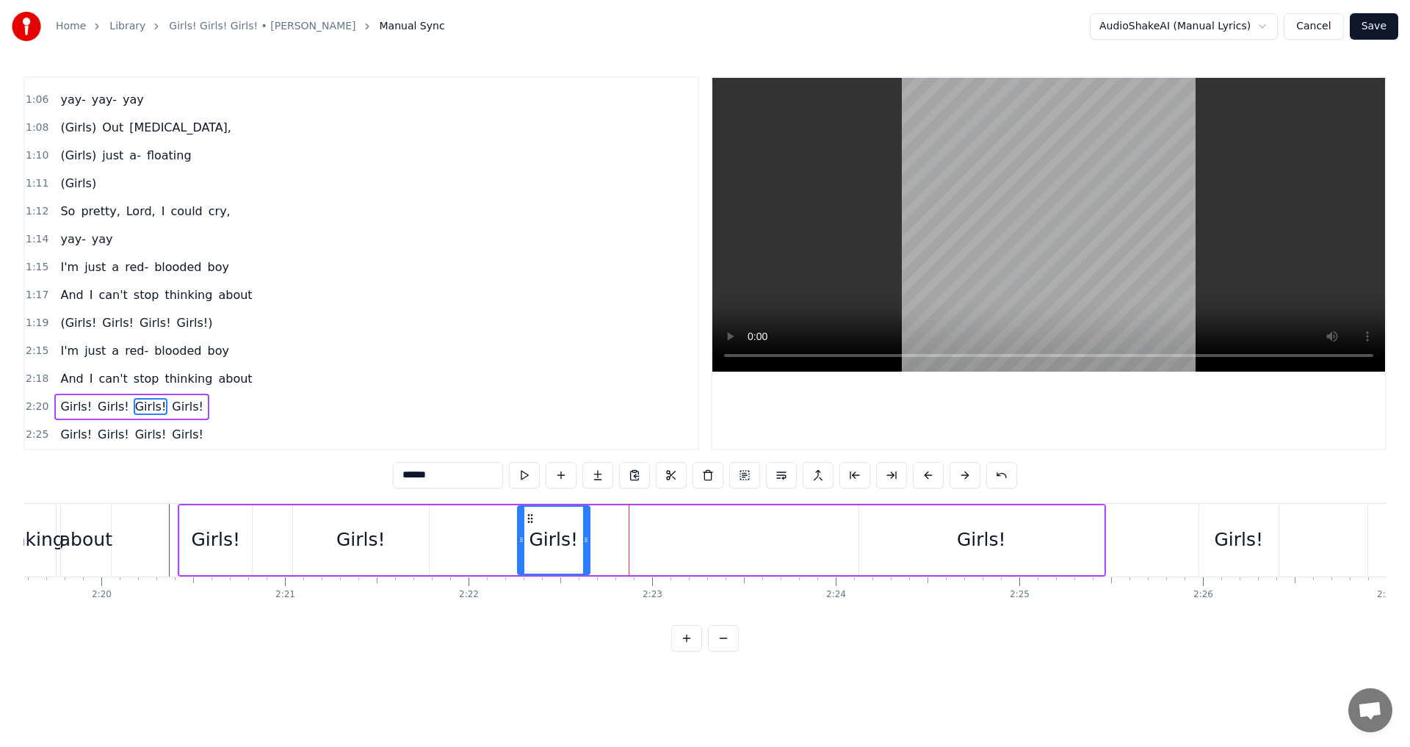
drag, startPoint x: 754, startPoint y: 536, endPoint x: 585, endPoint y: 537, distance: 168.9
click at [585, 537] on icon at bounding box center [586, 540] width 6 height 12
drag, startPoint x: 519, startPoint y: 541, endPoint x: 473, endPoint y: 543, distance: 46.3
click at [473, 543] on icon at bounding box center [475, 540] width 6 height 12
click at [961, 541] on div "Girls!" at bounding box center [981, 540] width 49 height 28
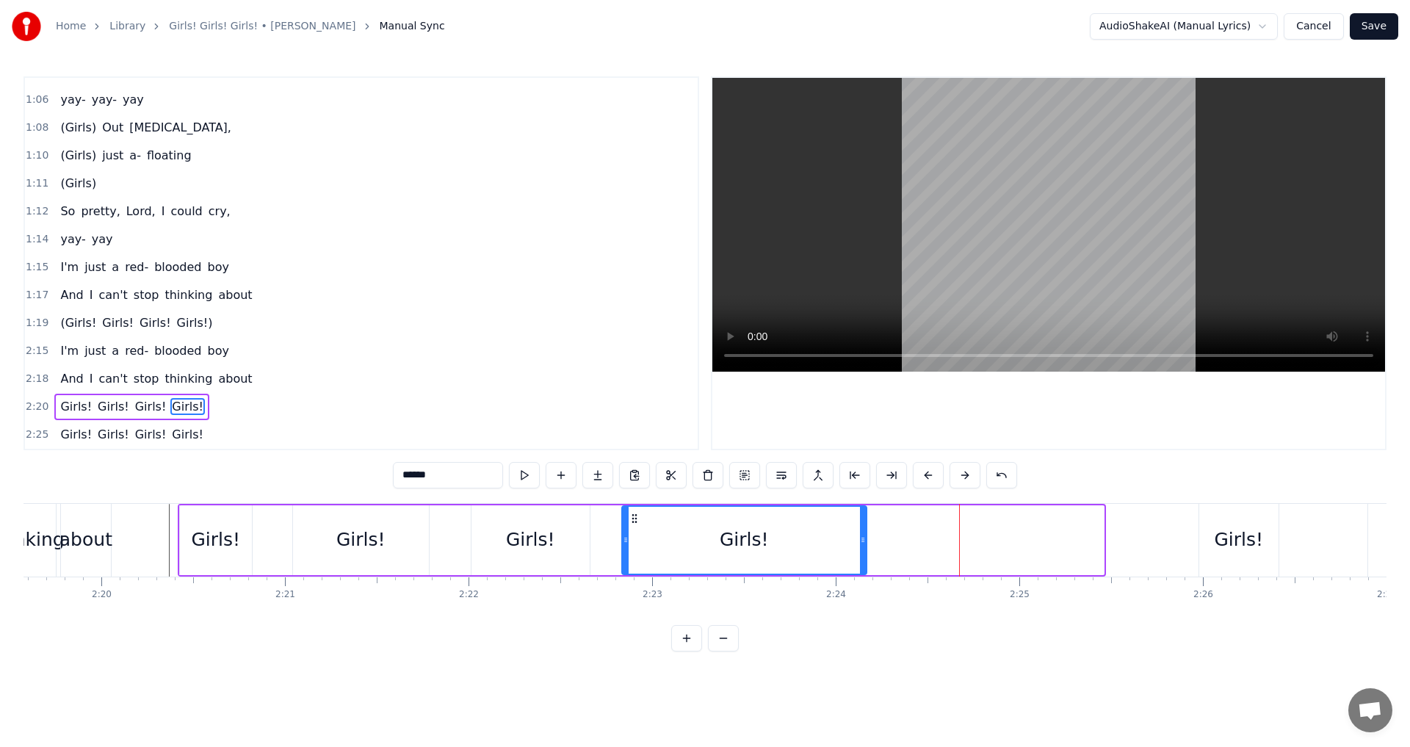
drag, startPoint x: 871, startPoint y: 516, endPoint x: 634, endPoint y: 511, distance: 237.3
click at [634, 511] on div "Girls!" at bounding box center [744, 540] width 243 height 67
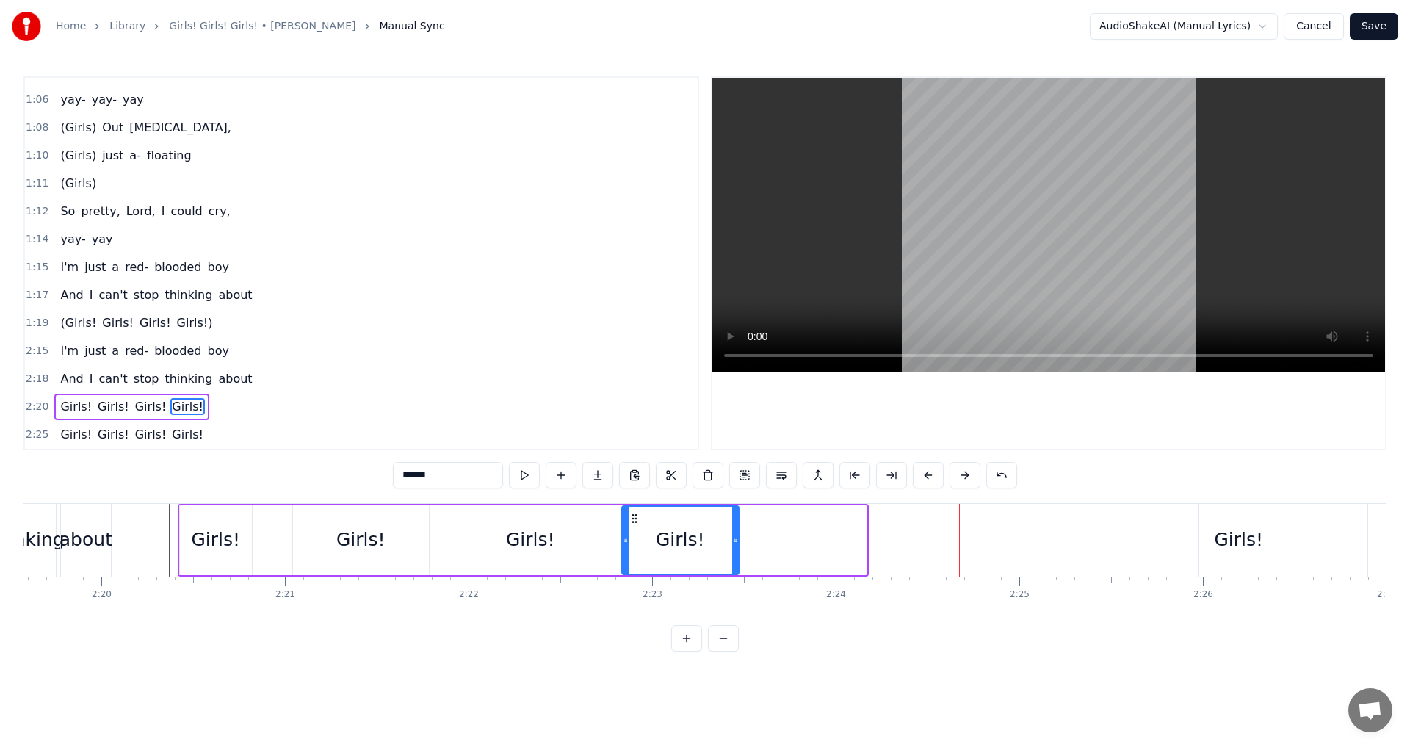
drag, startPoint x: 860, startPoint y: 536, endPoint x: 732, endPoint y: 538, distance: 127.8
click at [732, 538] on icon at bounding box center [735, 540] width 6 height 12
click at [1231, 548] on div "Girls!" at bounding box center [1238, 540] width 49 height 28
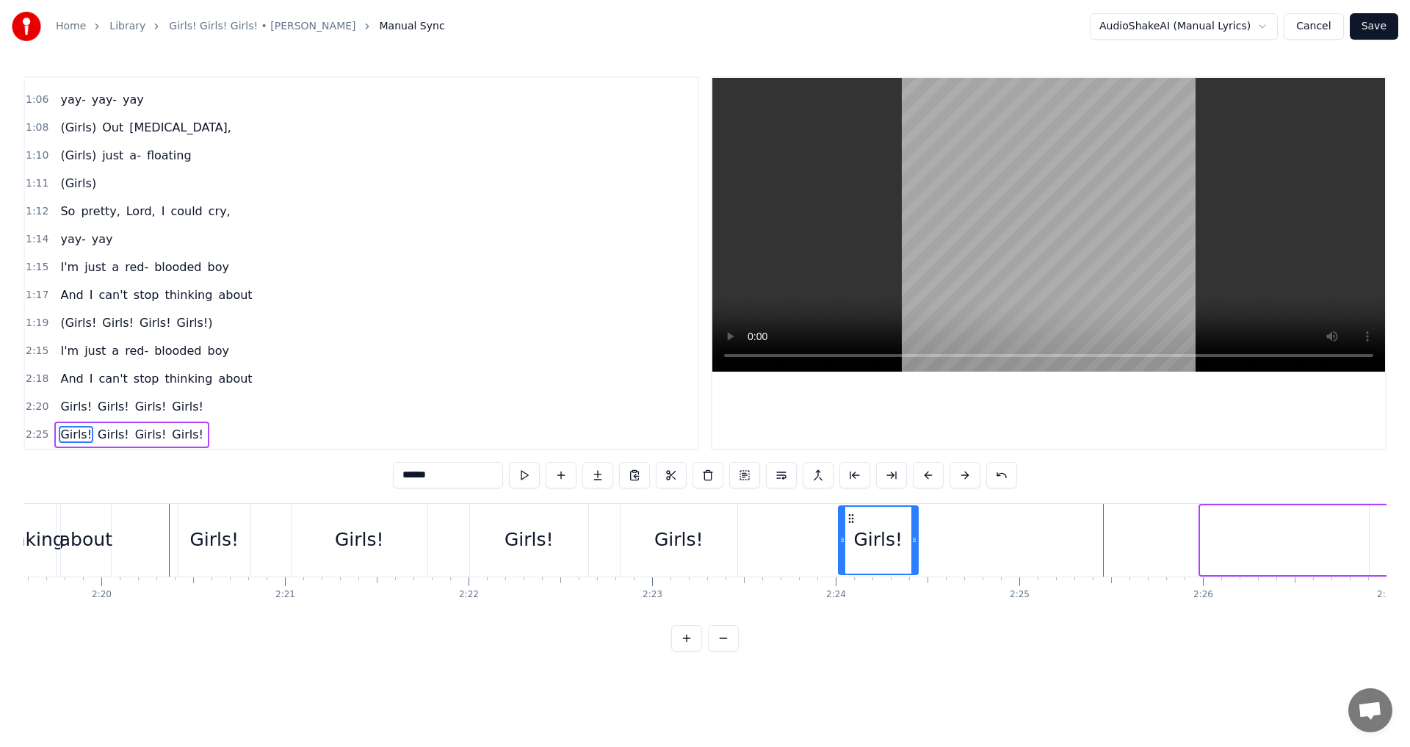
drag, startPoint x: 1212, startPoint y: 518, endPoint x: 850, endPoint y: 527, distance: 362.2
click at [850, 527] on div "Girls!" at bounding box center [879, 540] width 78 height 67
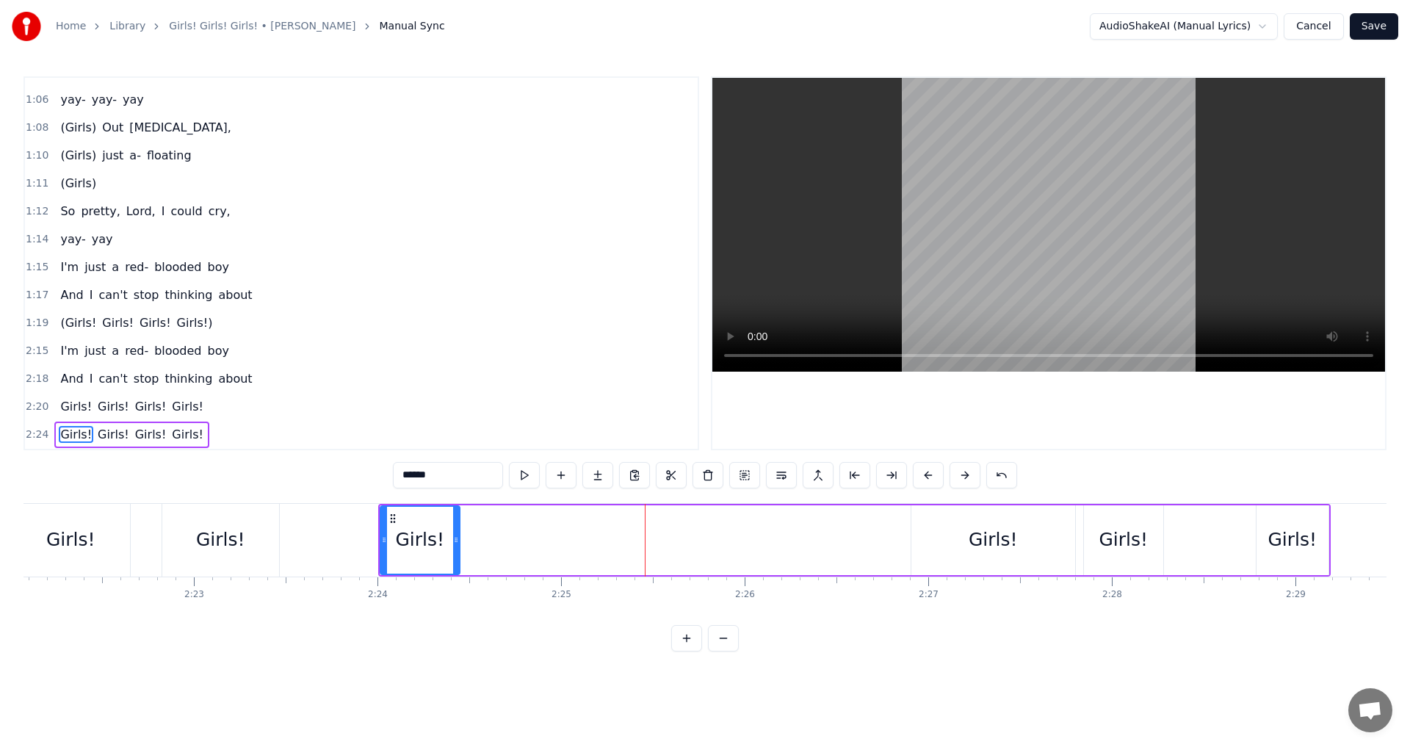
scroll to position [0, 26102]
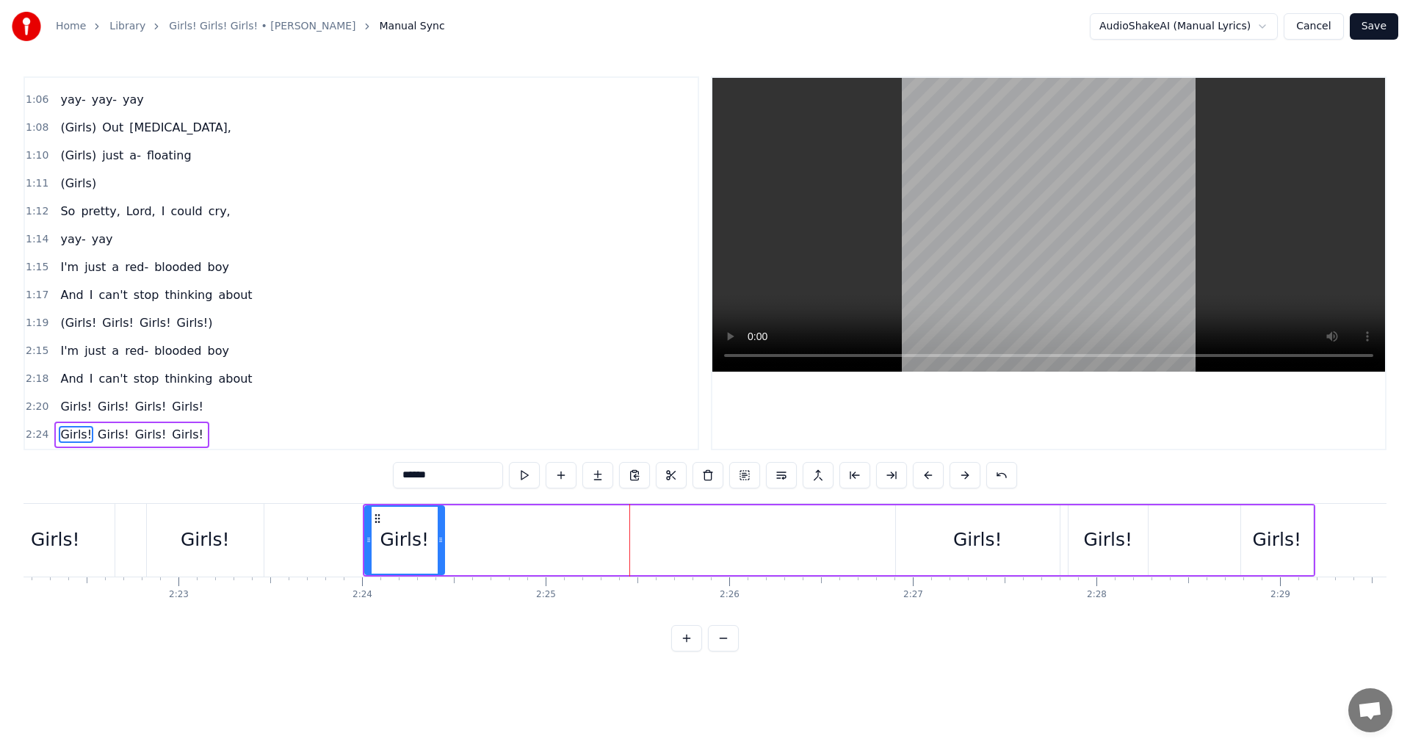
click at [948, 541] on div "Girls!" at bounding box center [978, 540] width 164 height 70
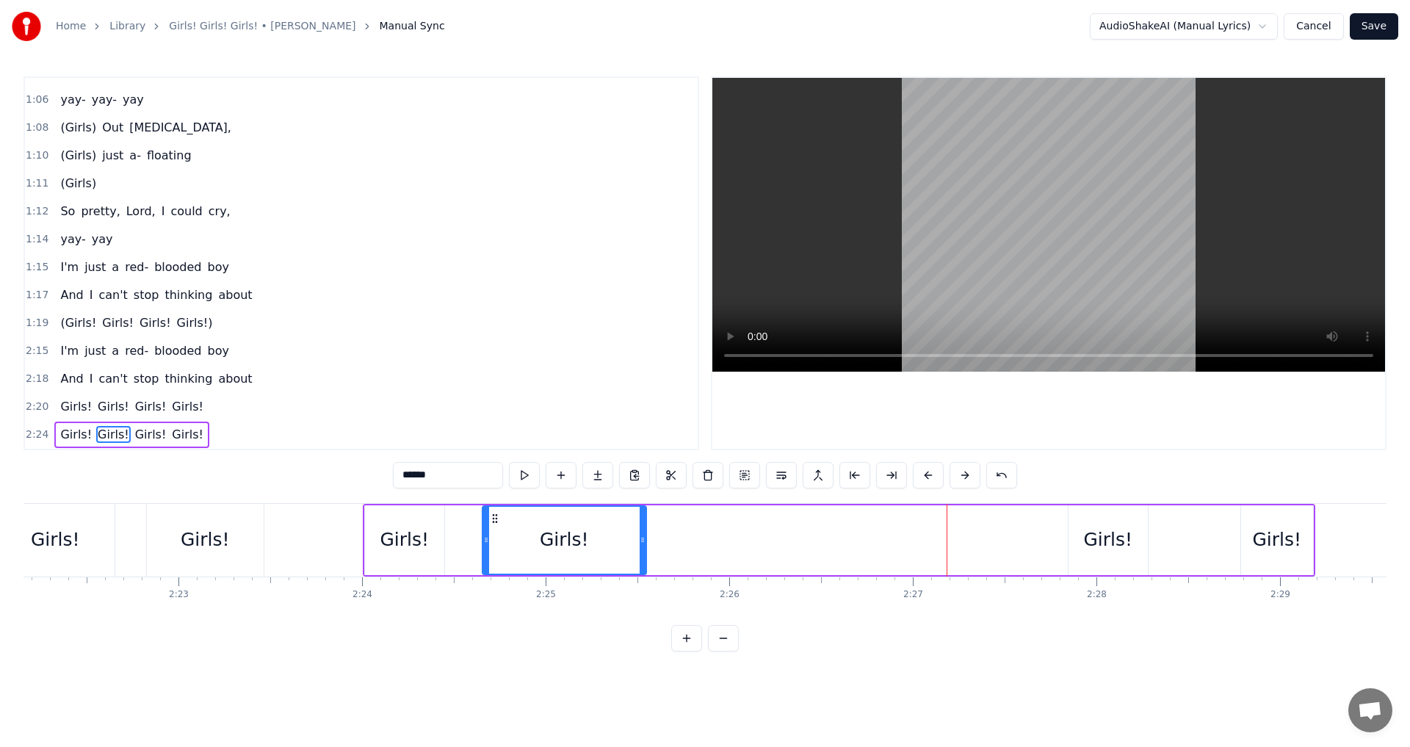
drag, startPoint x: 911, startPoint y: 517, endPoint x: 497, endPoint y: 512, distance: 413.5
click at [497, 513] on icon at bounding box center [495, 519] width 12 height 12
drag, startPoint x: 640, startPoint y: 542, endPoint x: 599, endPoint y: 541, distance: 40.4
click at [599, 541] on icon at bounding box center [602, 540] width 6 height 12
click at [1099, 531] on div "Girls!" at bounding box center [1107, 540] width 49 height 28
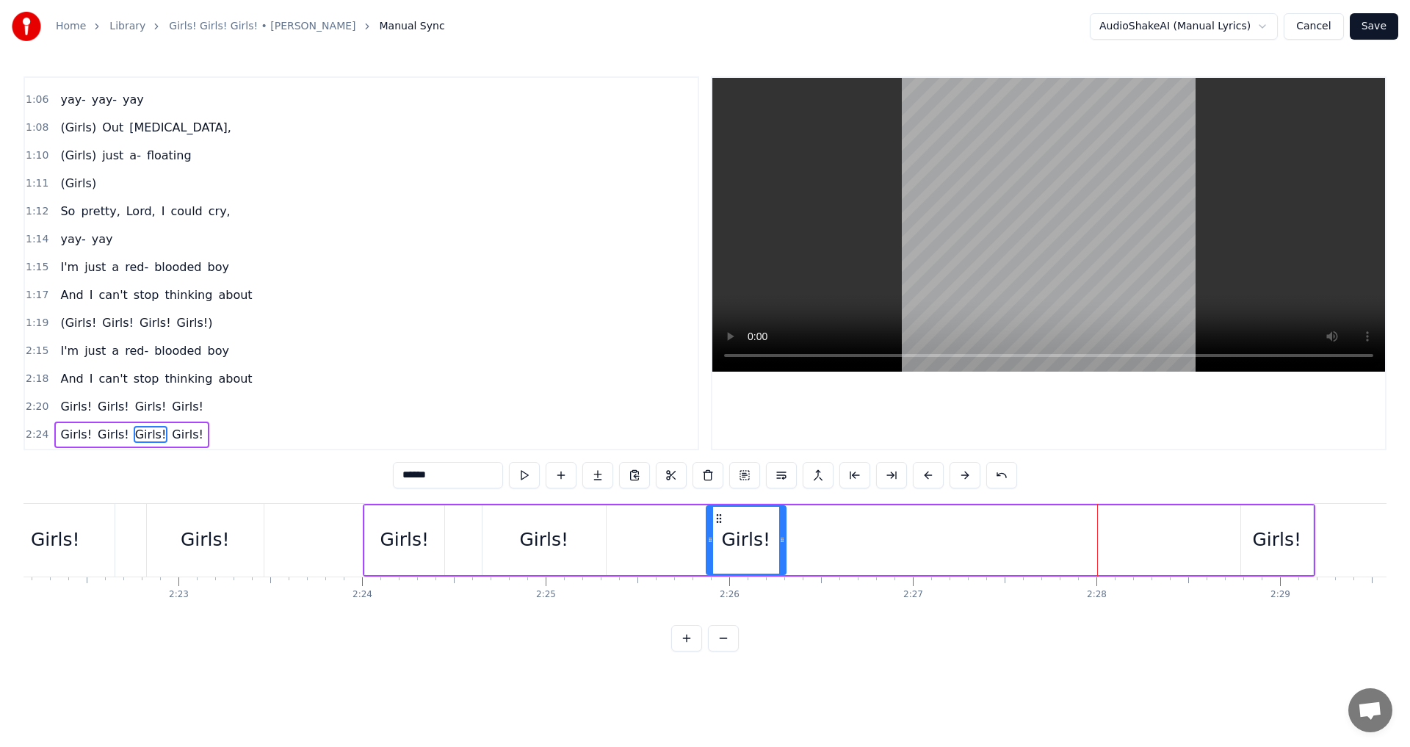
drag, startPoint x: 1085, startPoint y: 521, endPoint x: 723, endPoint y: 530, distance: 362.2
click at [723, 530] on div "Girls!" at bounding box center [746, 540] width 78 height 67
click at [1265, 530] on div "Girls!" at bounding box center [1276, 540] width 49 height 28
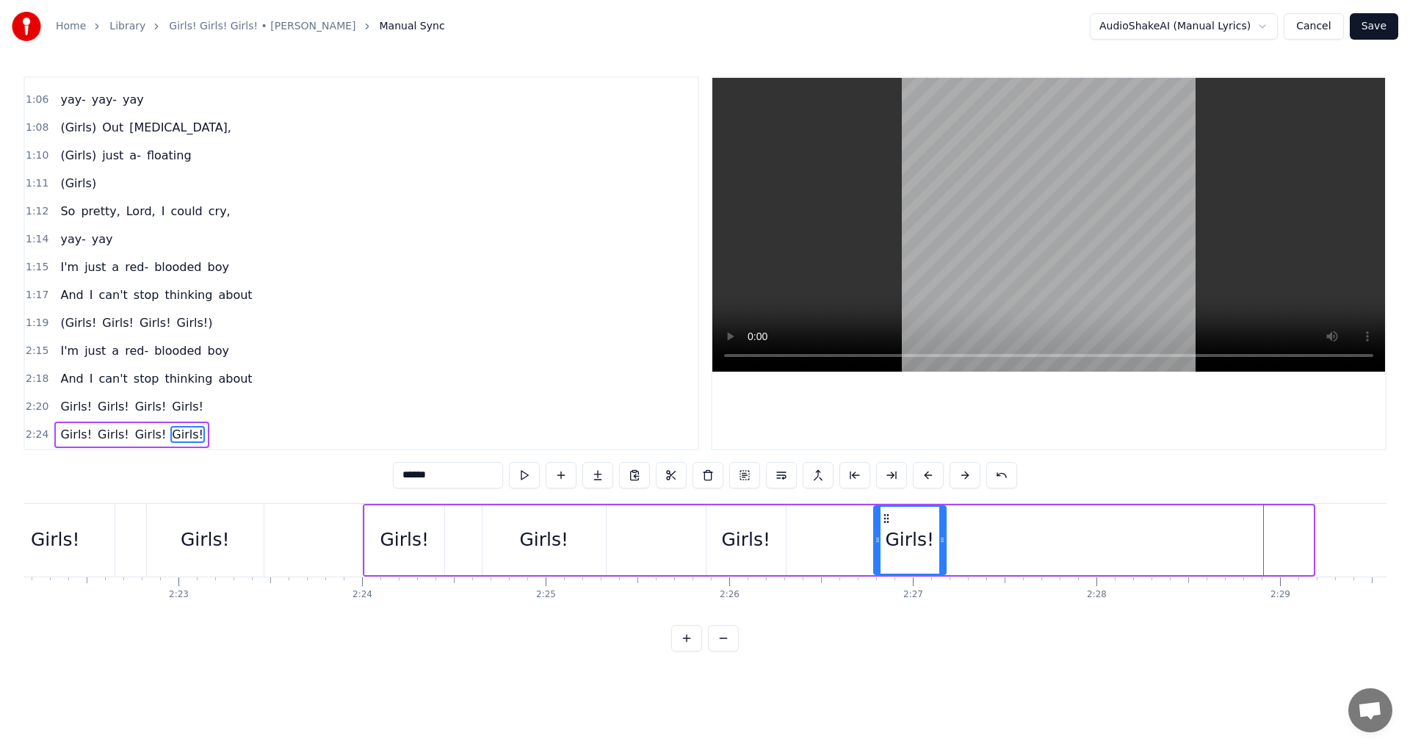
drag, startPoint x: 1257, startPoint y: 517, endPoint x: 890, endPoint y: 532, distance: 367.6
click at [890, 532] on div "Girls!" at bounding box center [910, 540] width 71 height 67
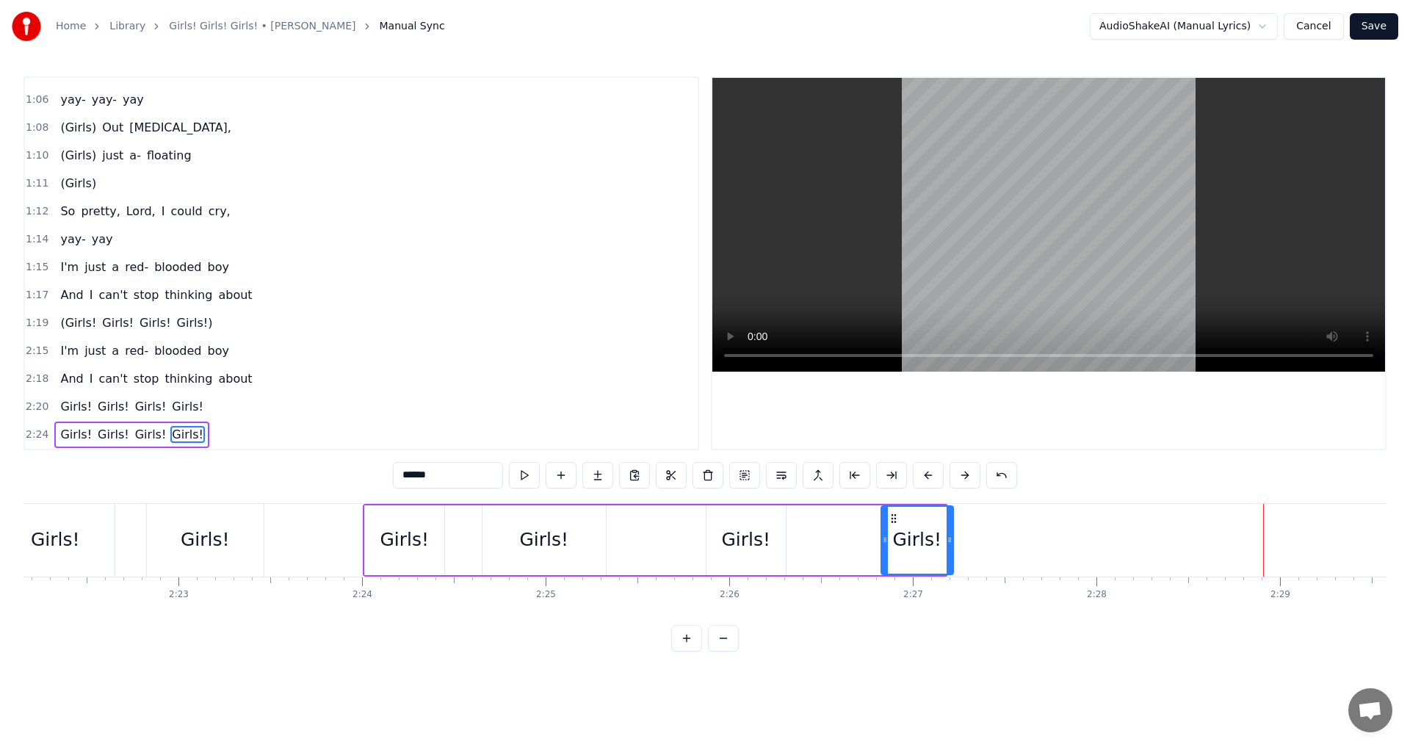
drag, startPoint x: 891, startPoint y: 521, endPoint x: 898, endPoint y: 521, distance: 7.4
click at [898, 521] on icon at bounding box center [894, 519] width 12 height 12
click at [386, 521] on div "Girls!" at bounding box center [404, 540] width 79 height 70
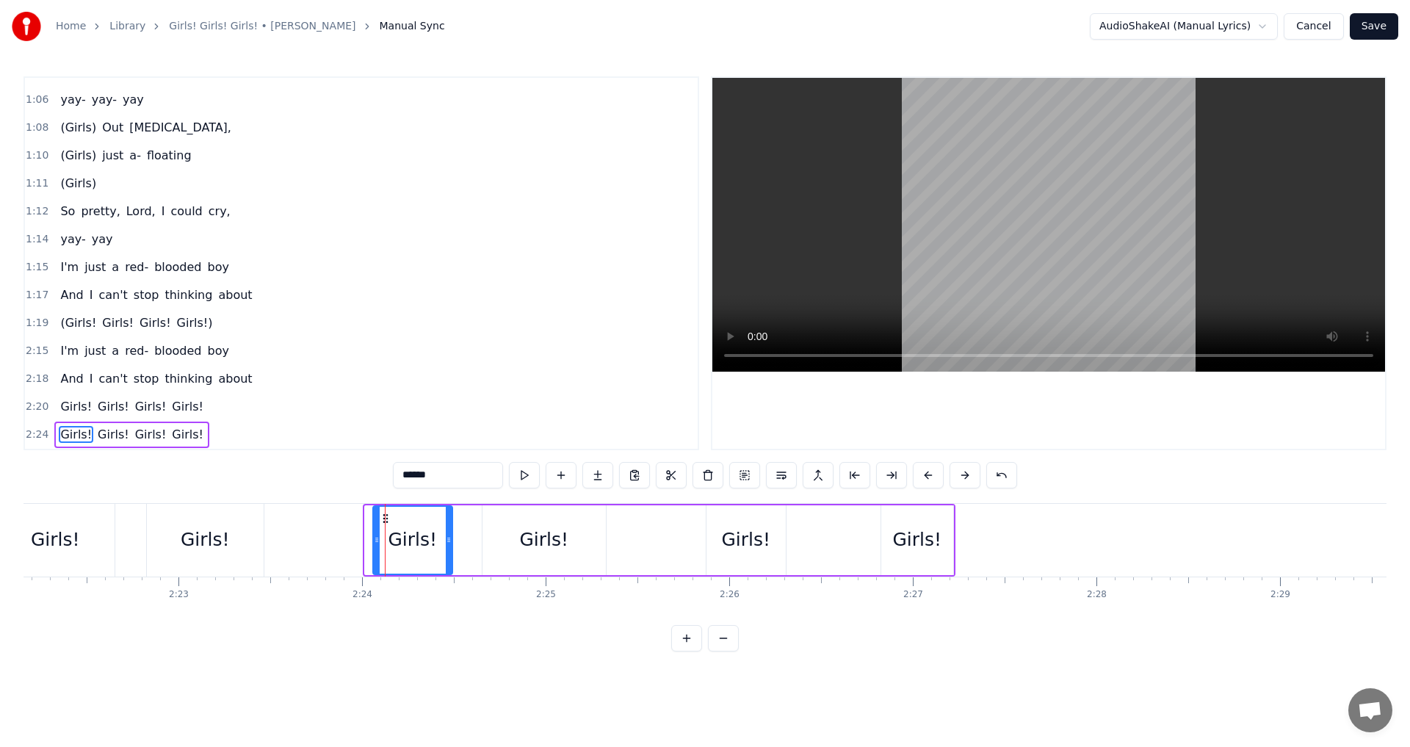
drag, startPoint x: 376, startPoint y: 518, endPoint x: 384, endPoint y: 518, distance: 8.1
click at [384, 518] on circle at bounding box center [383, 518] width 1 height 1
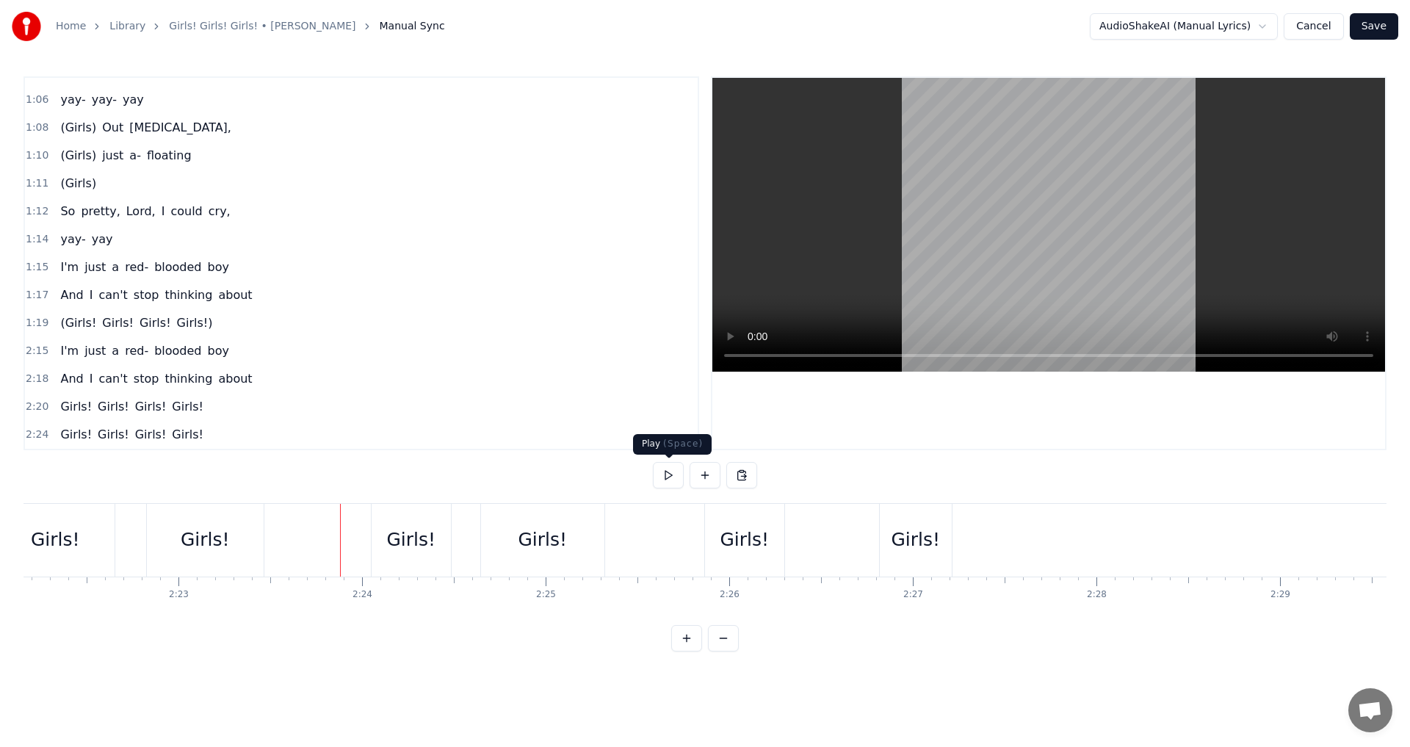
click at [671, 480] on button at bounding box center [668, 475] width 31 height 26
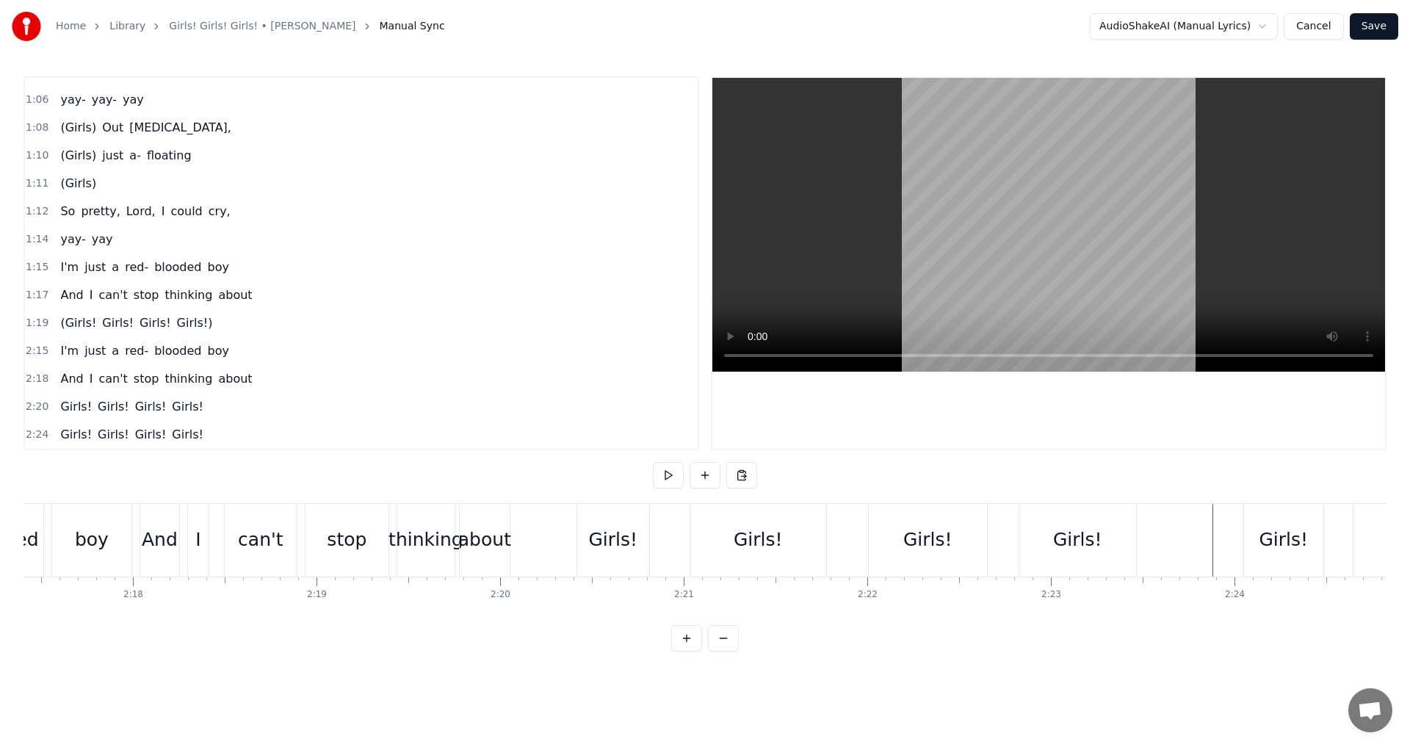
scroll to position [0, 25337]
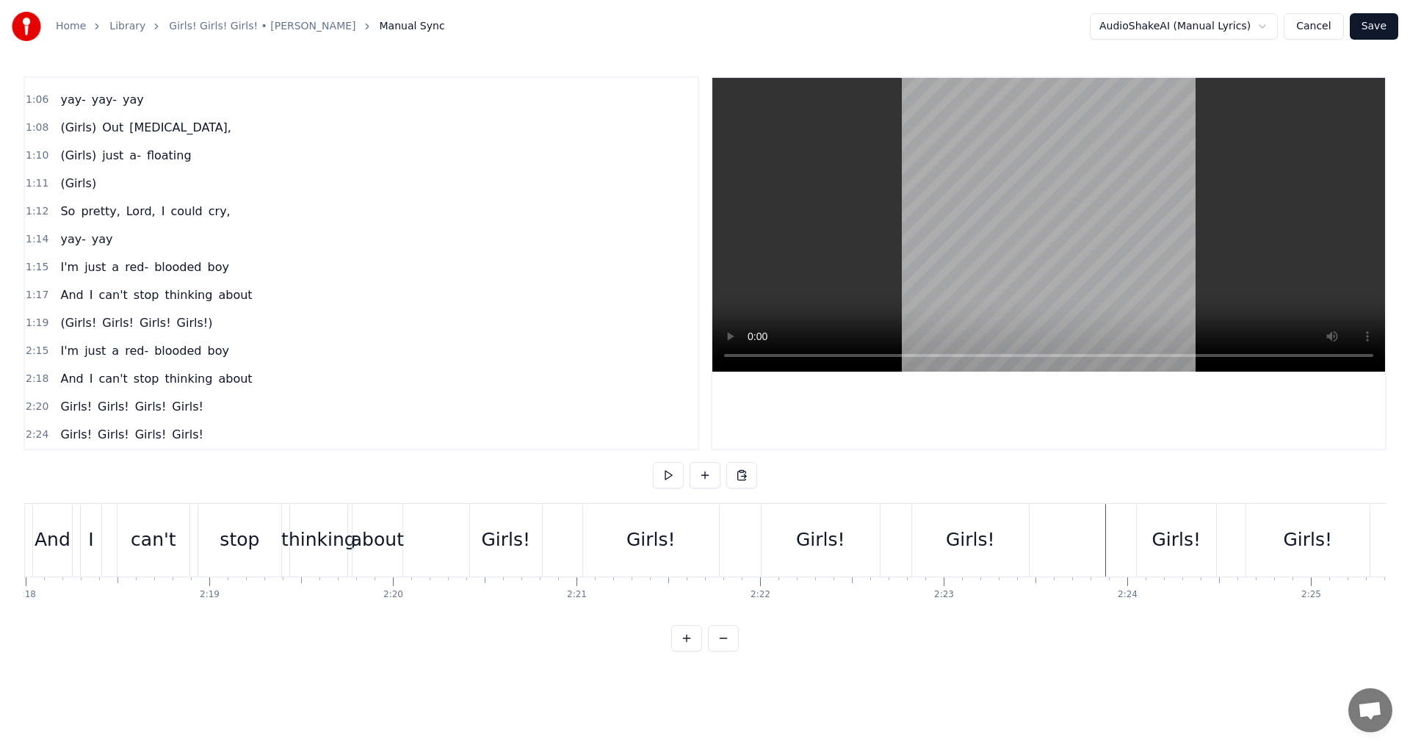
click at [681, 483] on button at bounding box center [668, 475] width 31 height 26
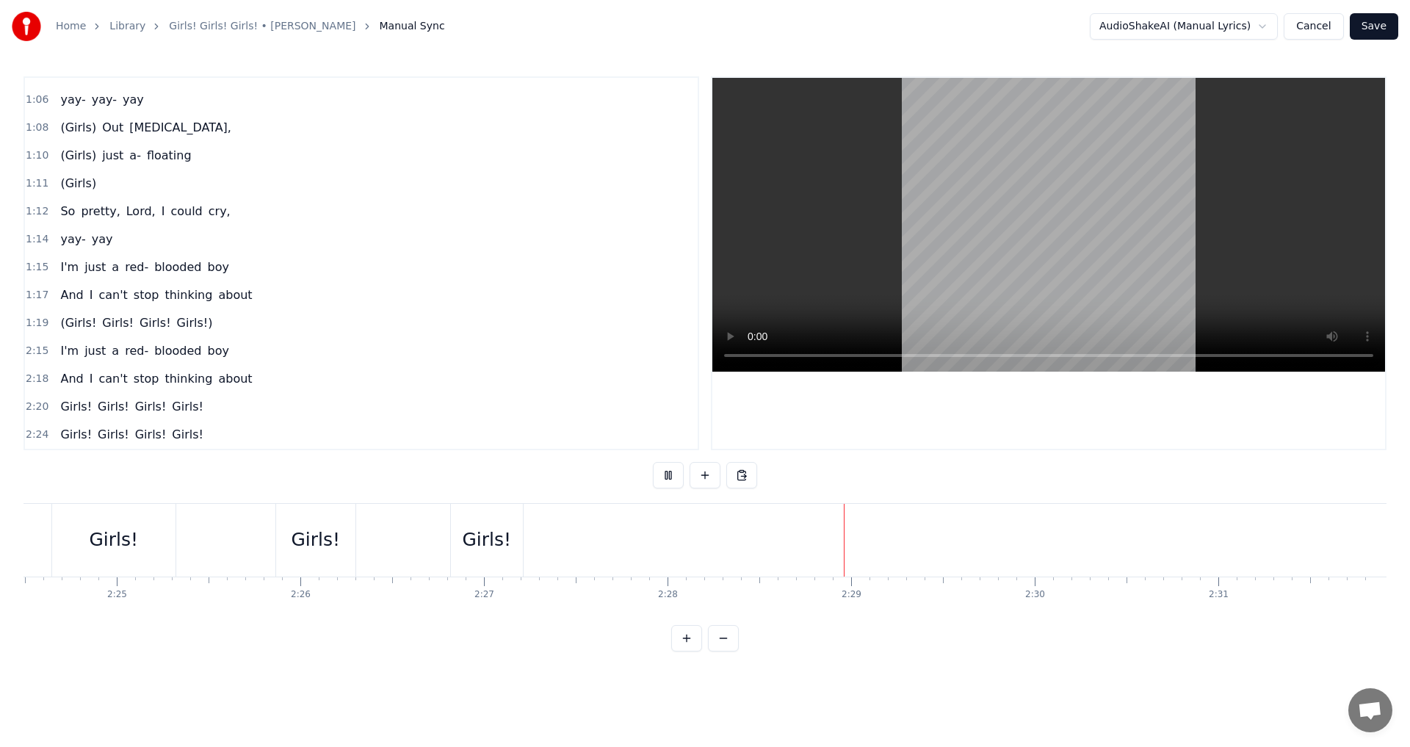
click at [682, 483] on button at bounding box center [668, 475] width 31 height 26
click at [1380, 26] on button "Save" at bounding box center [1374, 26] width 48 height 26
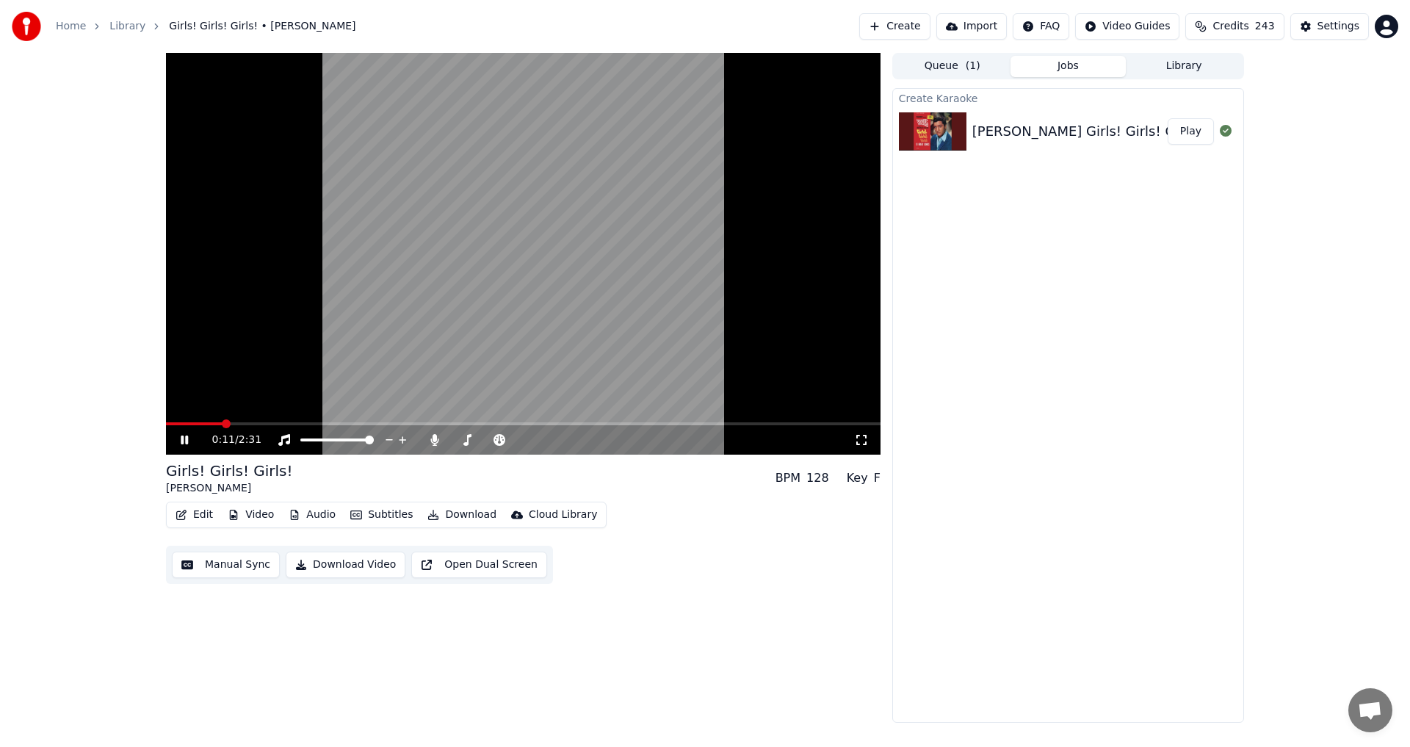
click at [189, 437] on icon at bounding box center [195, 440] width 35 height 12
click at [423, 437] on div "0:12 / 2:31" at bounding box center [533, 440] width 642 height 15
click at [433, 439] on icon at bounding box center [434, 440] width 8 height 12
click at [209, 419] on span at bounding box center [212, 423] width 9 height 9
click at [189, 441] on icon at bounding box center [184, 440] width 9 height 10
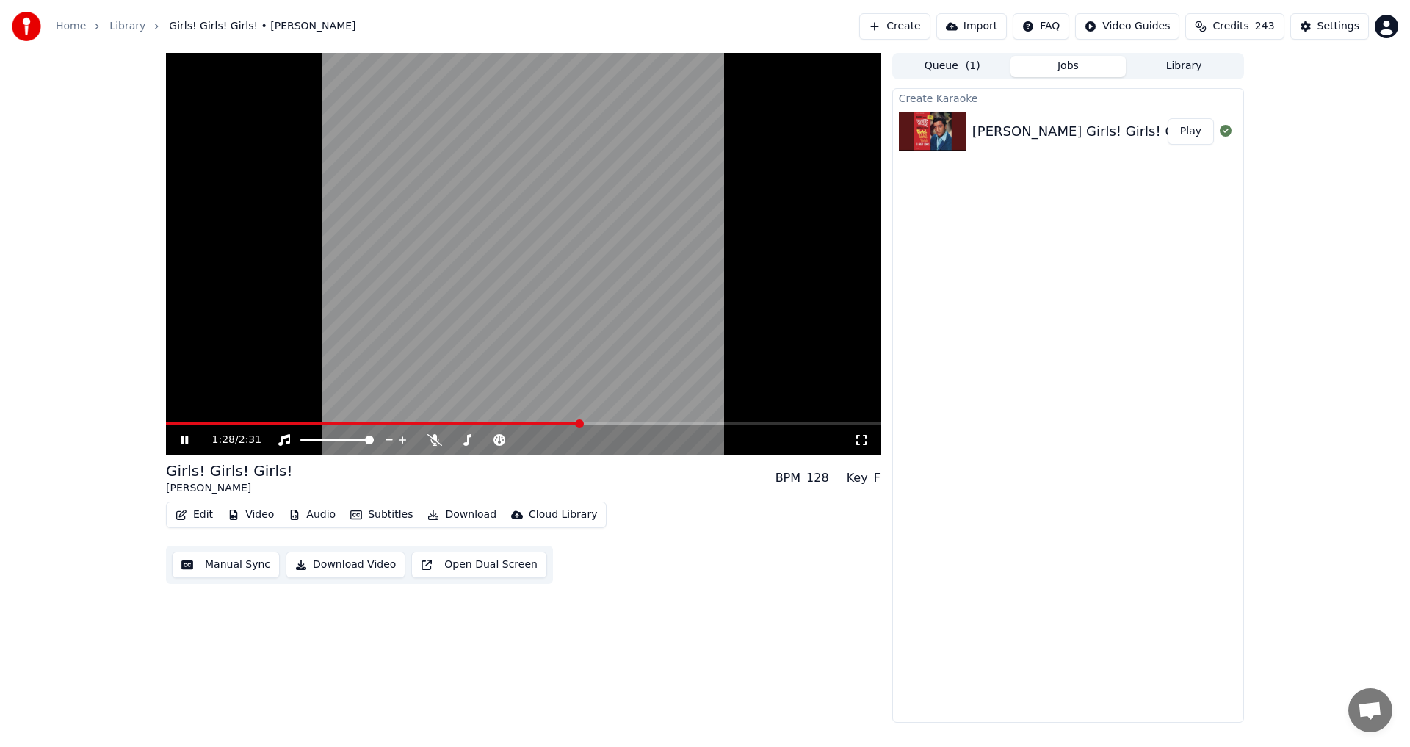
click at [181, 443] on icon at bounding box center [184, 440] width 7 height 9
click at [243, 520] on button "Video" at bounding box center [251, 515] width 58 height 21
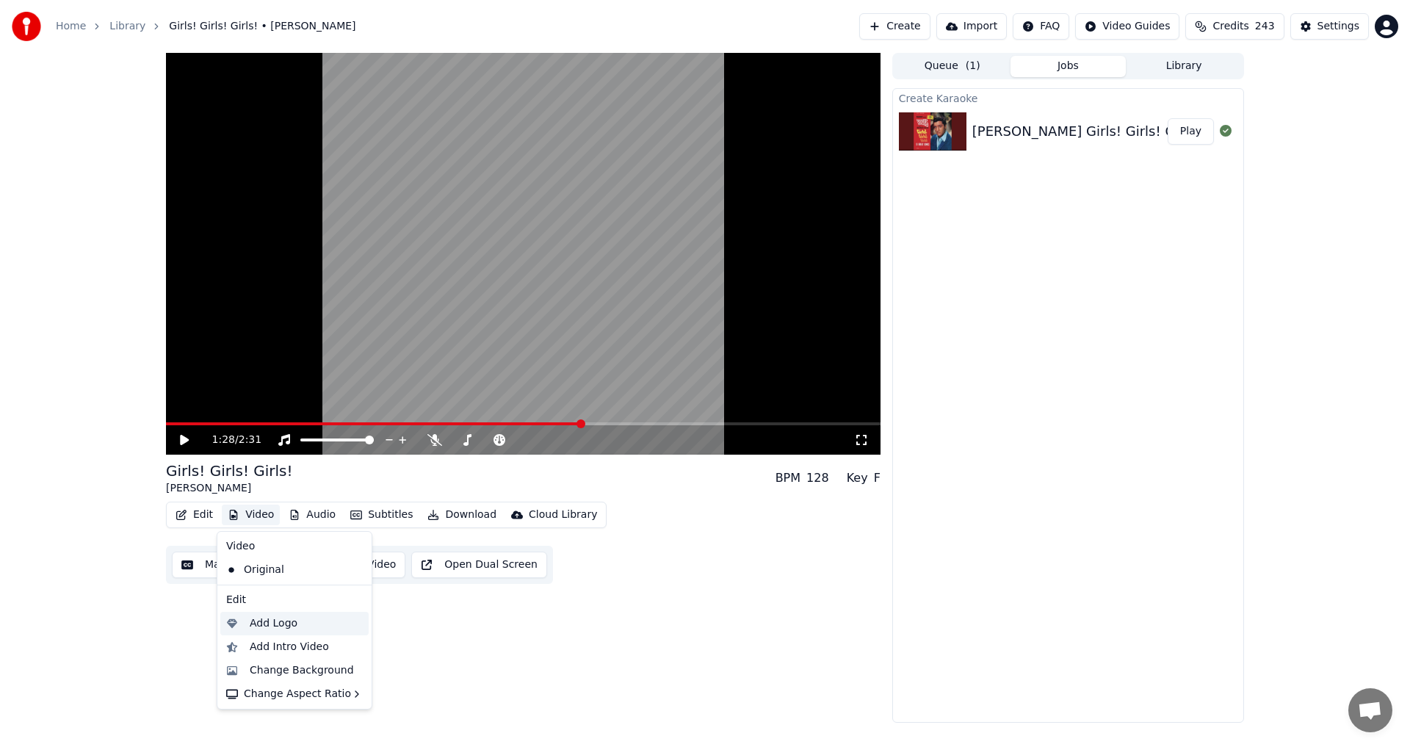
click at [273, 625] on div "Add Logo" at bounding box center [274, 623] width 48 height 15
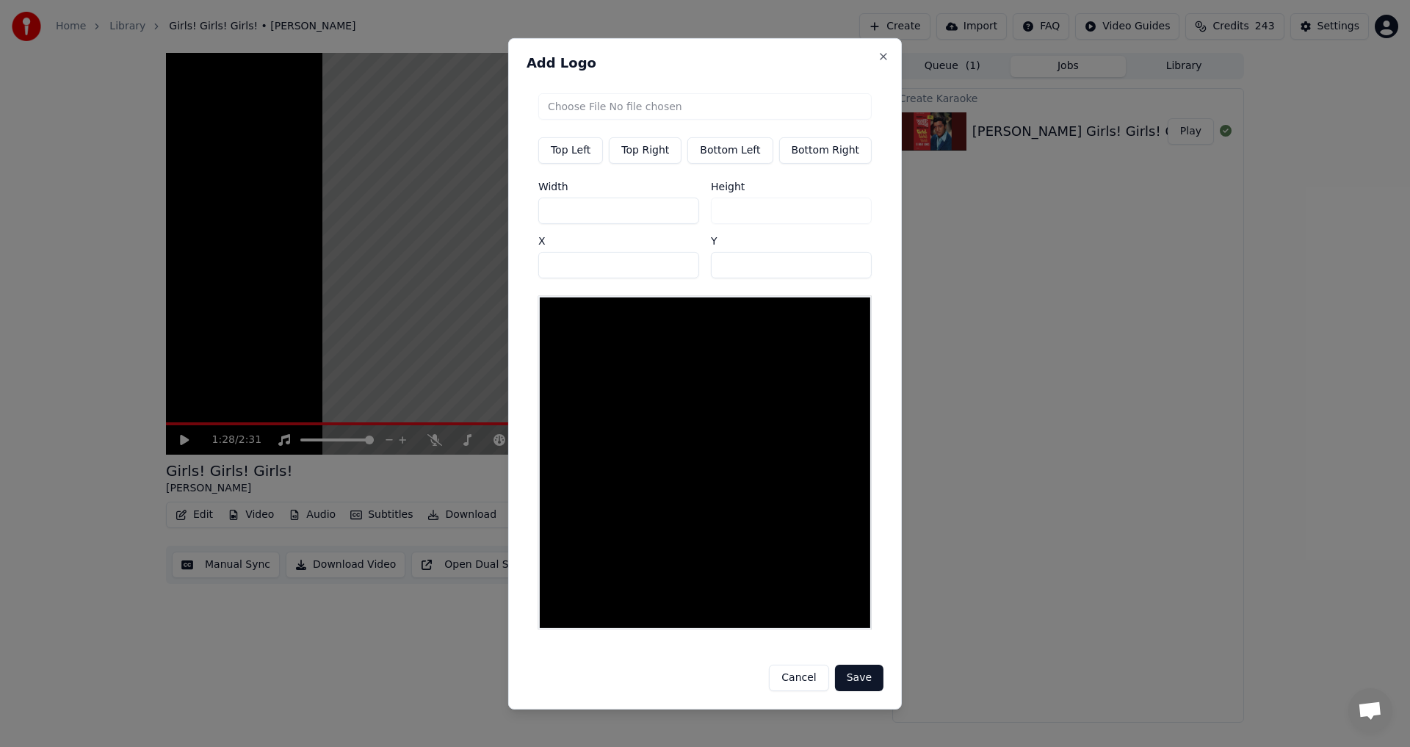
click at [646, 163] on button "Top Right" at bounding box center [645, 150] width 73 height 26
type input "***"
click at [668, 115] on input "file" at bounding box center [704, 106] width 333 height 26
type input "**********"
type input "***"
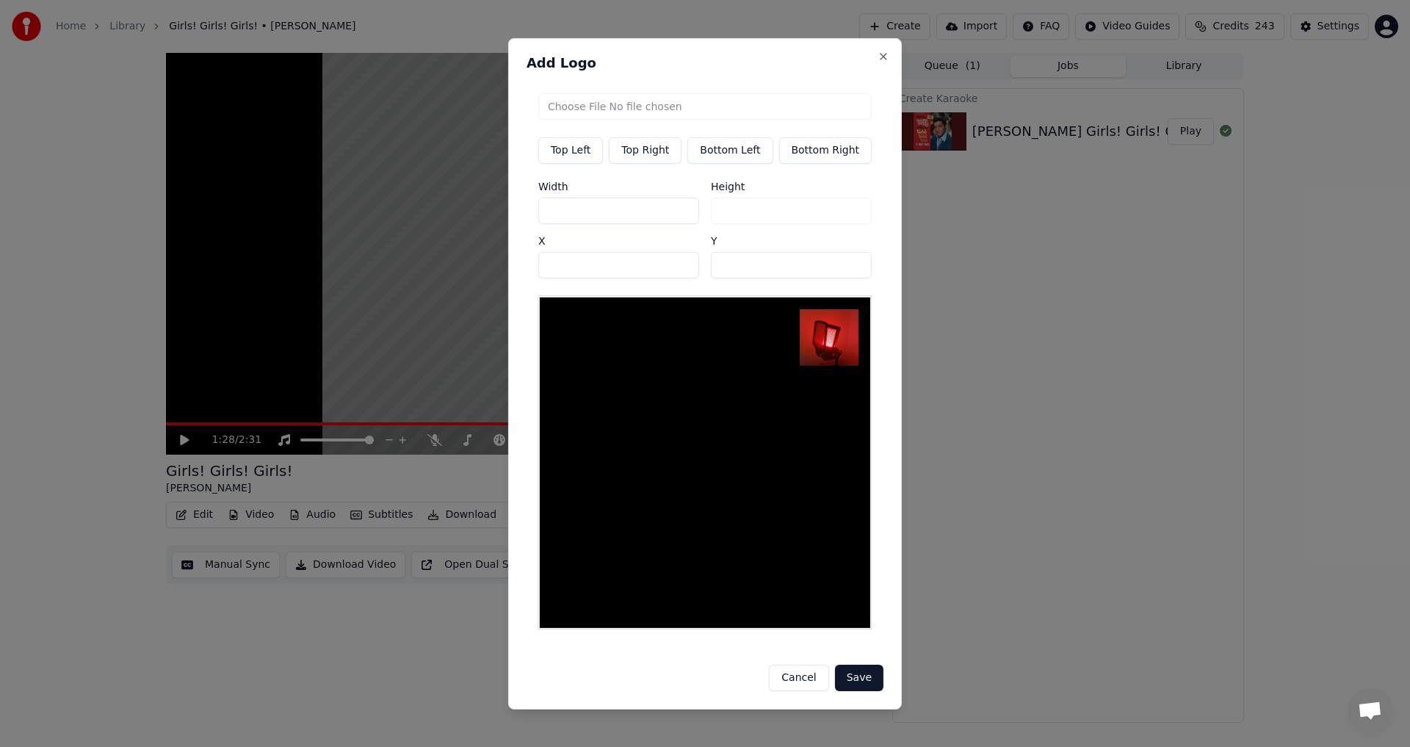
drag, startPoint x: 596, startPoint y: 214, endPoint x: 497, endPoint y: 217, distance: 99.9
click at [497, 217] on body "Home Library Girls! Girls! Girls! • [PERSON_NAME] Create Import FAQ Video Guide…" at bounding box center [705, 373] width 1410 height 747
type input "*"
type input "**"
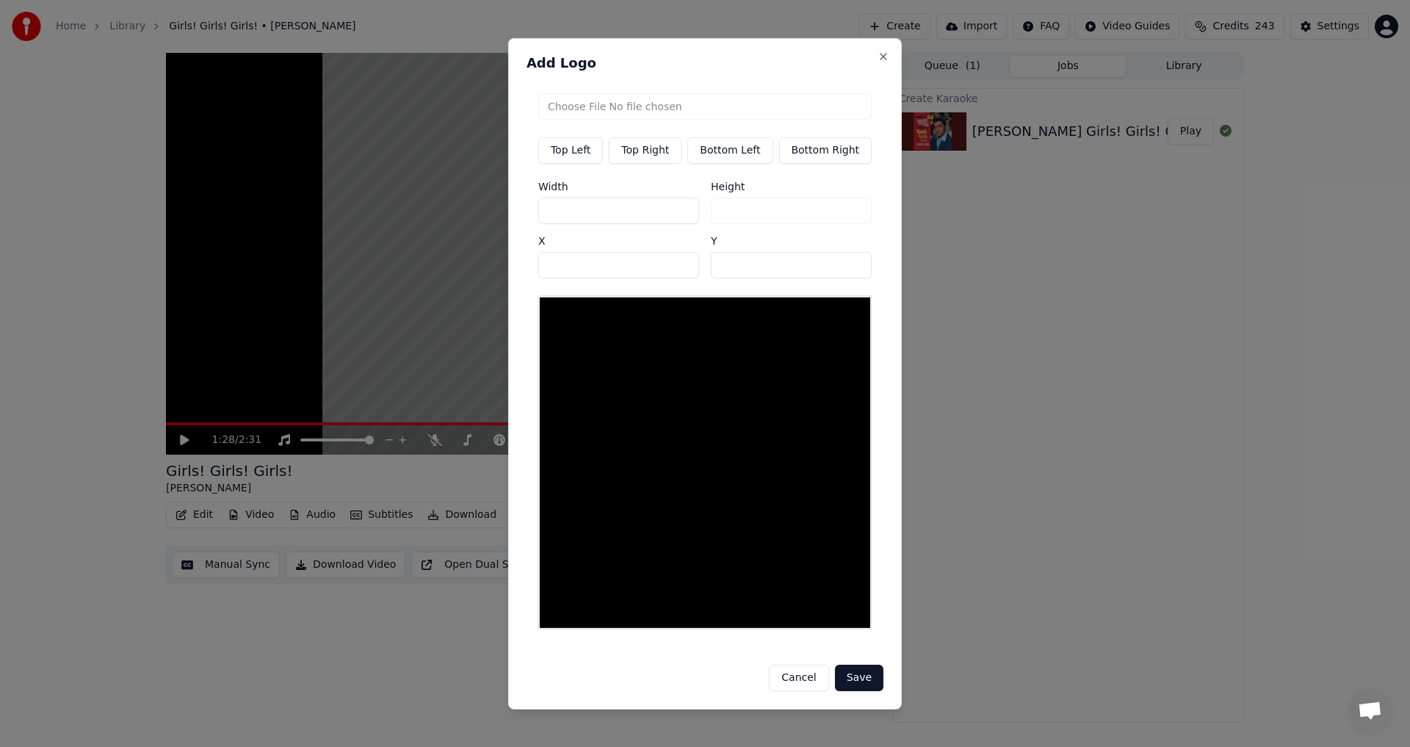
type input "**"
type input "***"
drag, startPoint x: 588, startPoint y: 267, endPoint x: 486, endPoint y: 268, distance: 101.4
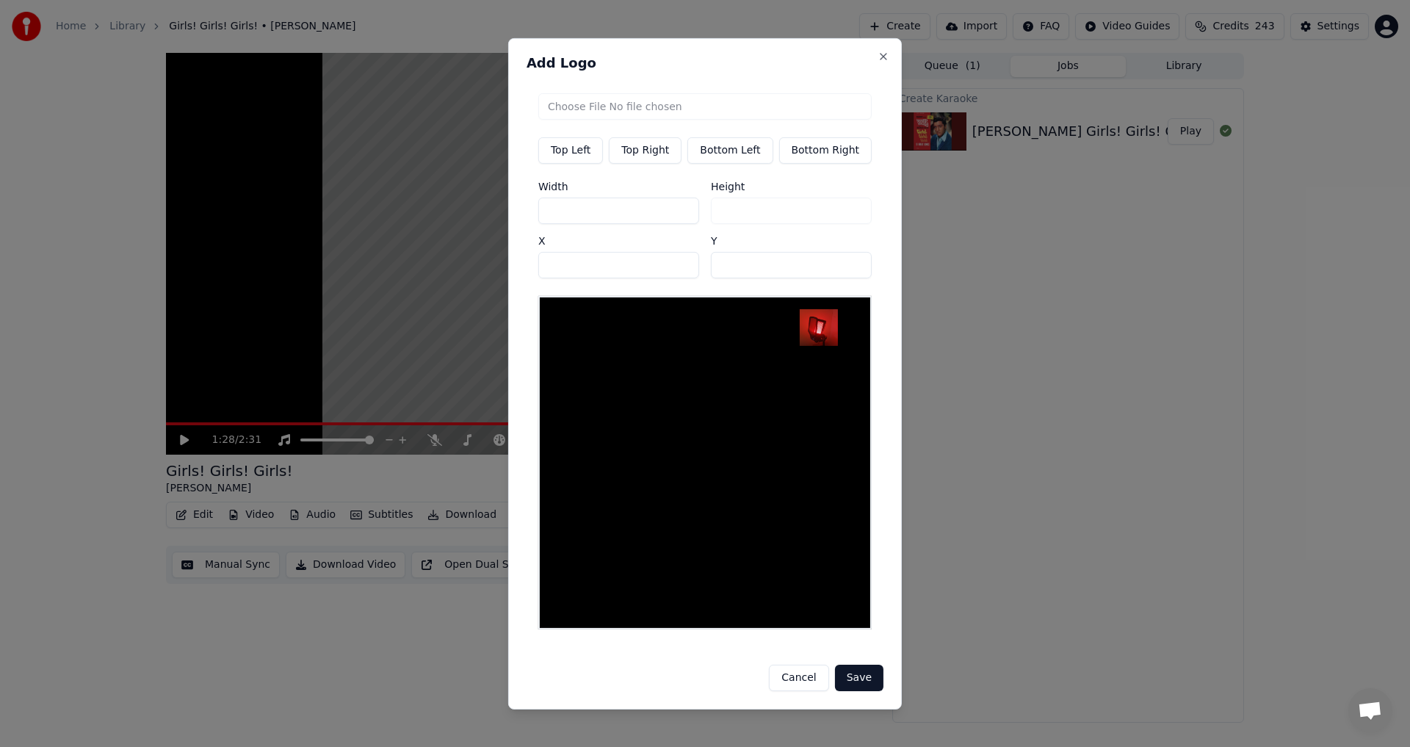
click at [486, 268] on body "Home Library Girls! Girls! Girls! • [PERSON_NAME] Create Import FAQ Video Guide…" at bounding box center [705, 373] width 1410 height 747
type input "***"
drag, startPoint x: 740, startPoint y: 270, endPoint x: 674, endPoint y: 267, distance: 66.9
click at [674, 267] on div "Width *** Height *** X *** Y **" at bounding box center [704, 229] width 333 height 97
type input "**"
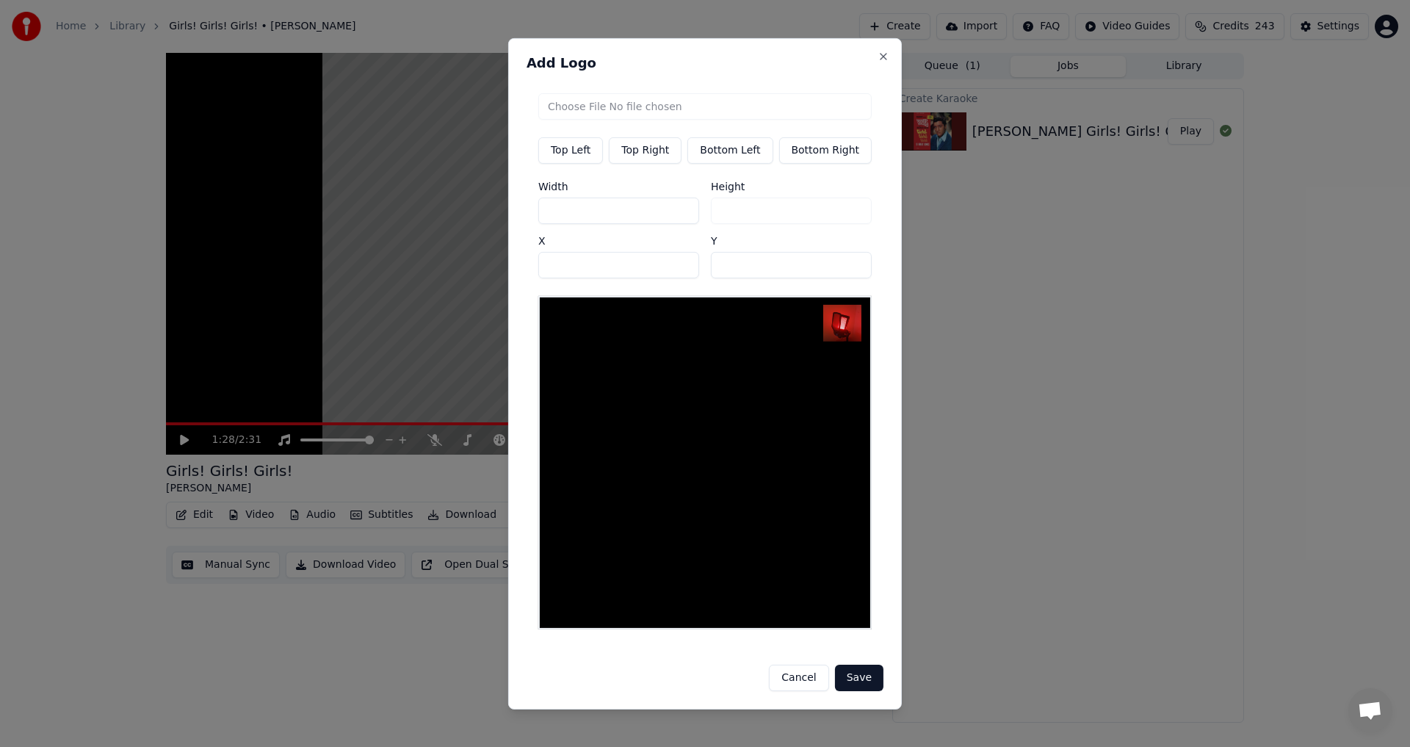
click at [863, 672] on button "Save" at bounding box center [859, 678] width 48 height 26
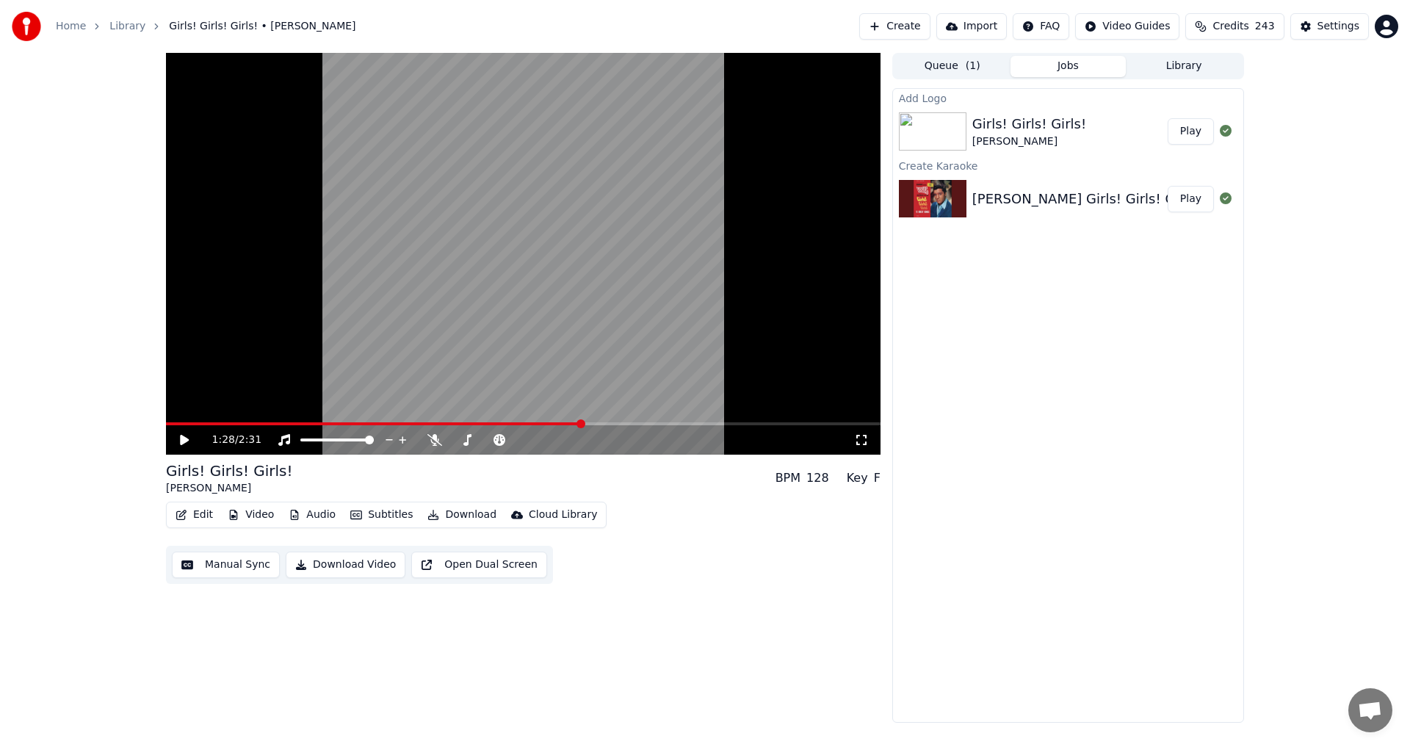
click at [1185, 131] on button "Play" at bounding box center [1191, 131] width 46 height 26
click at [189, 439] on icon at bounding box center [195, 440] width 35 height 12
click at [253, 513] on button "Video" at bounding box center [251, 515] width 58 height 21
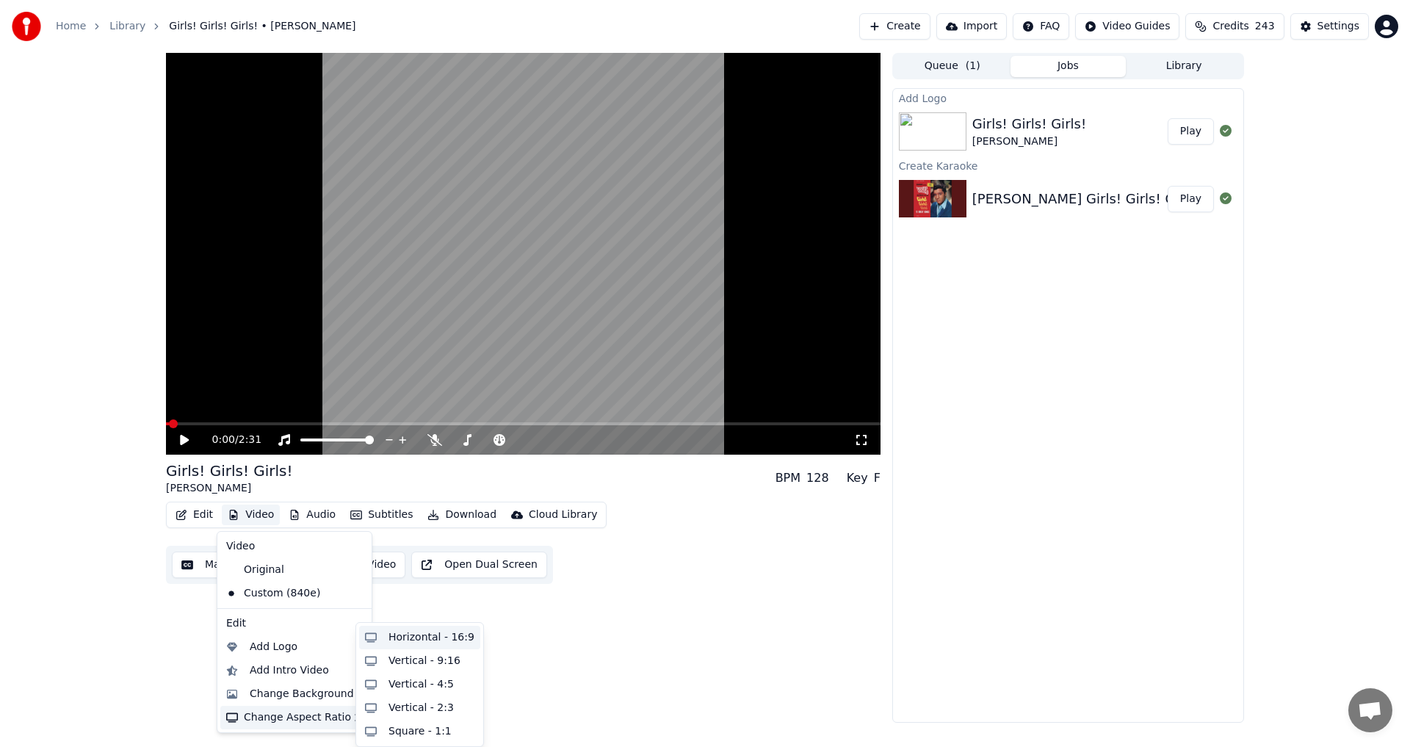
click at [436, 643] on div "Horizontal - 16:9" at bounding box center [432, 637] width 86 height 15
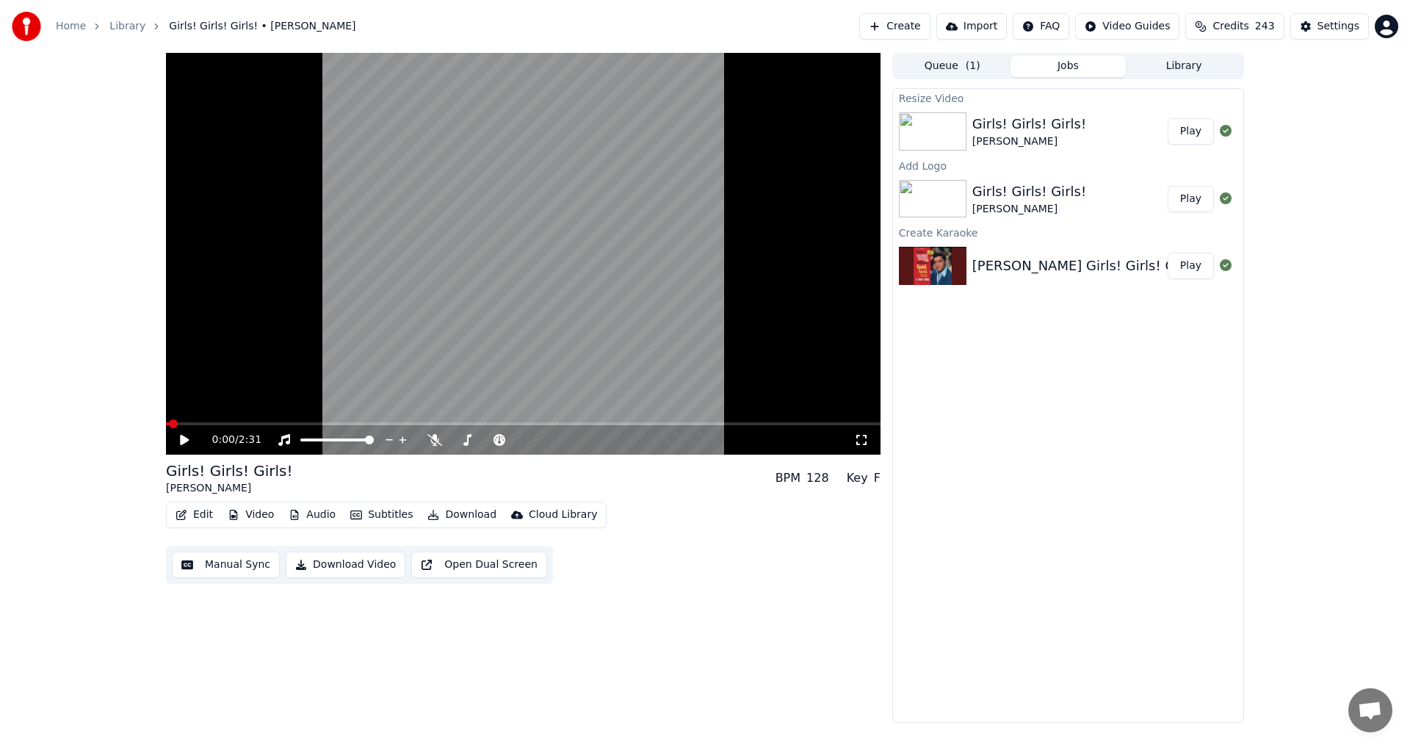
click at [1196, 135] on button "Play" at bounding box center [1191, 131] width 46 height 26
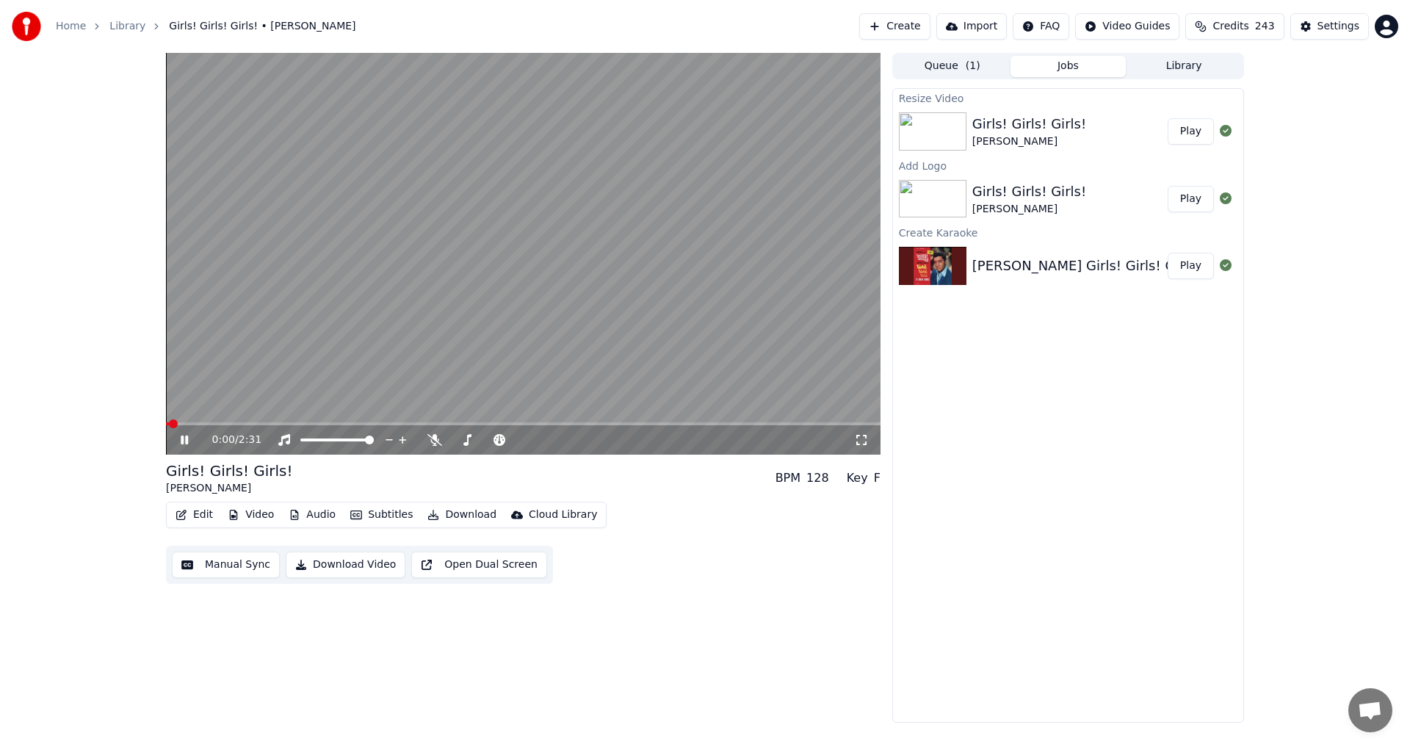
click at [187, 441] on icon at bounding box center [184, 440] width 7 height 9
click at [441, 517] on button "Download" at bounding box center [462, 515] width 81 height 21
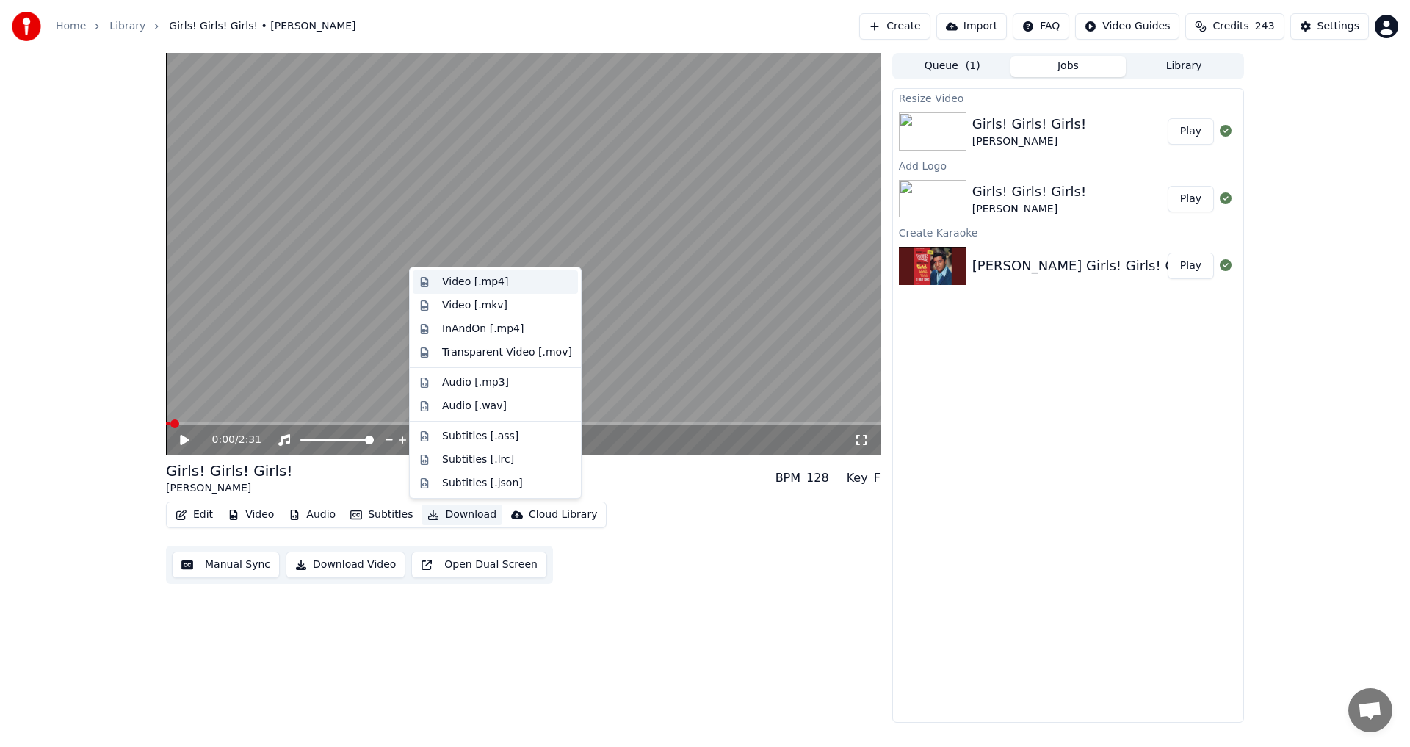
click at [501, 281] on div "Video [.mp4]" at bounding box center [507, 282] width 130 height 15
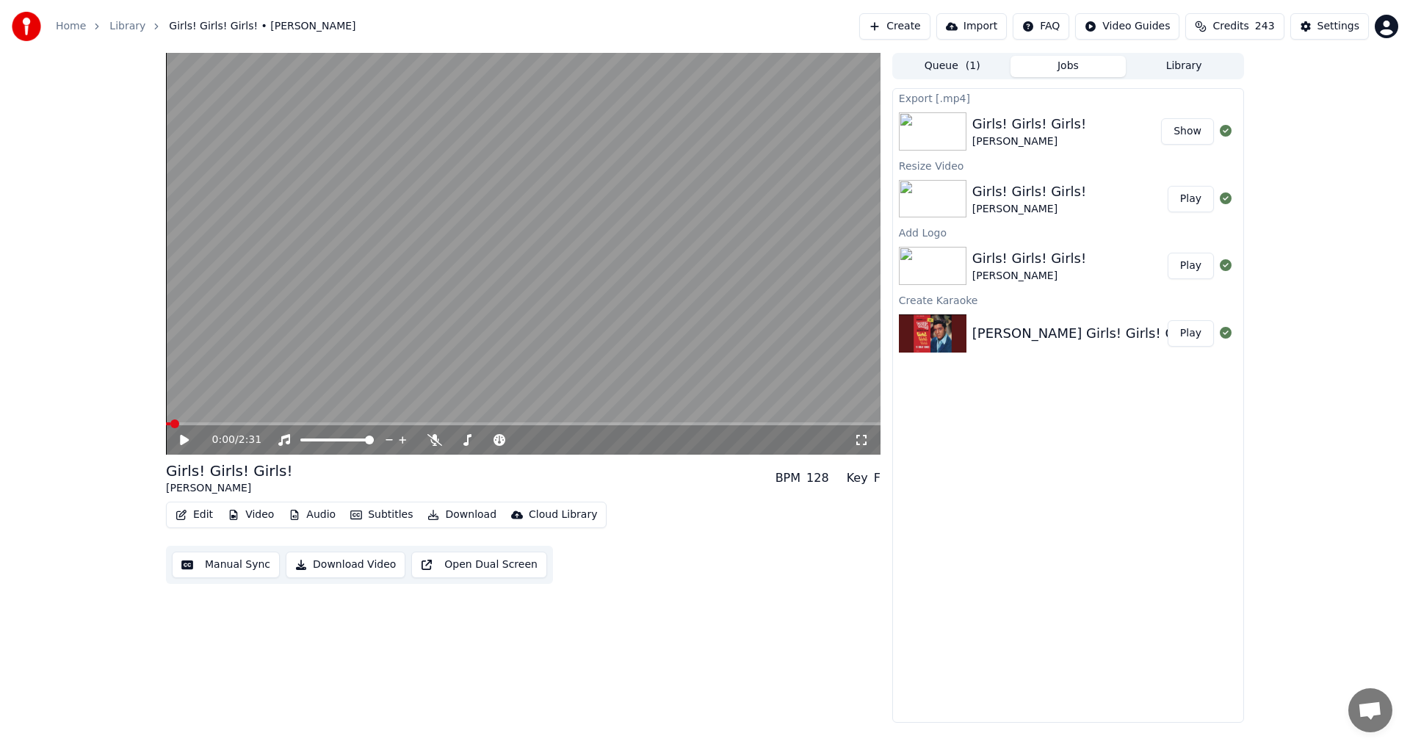
click at [1196, 135] on button "Show" at bounding box center [1187, 131] width 53 height 26
